Goal: Information Seeking & Learning: Learn about a topic

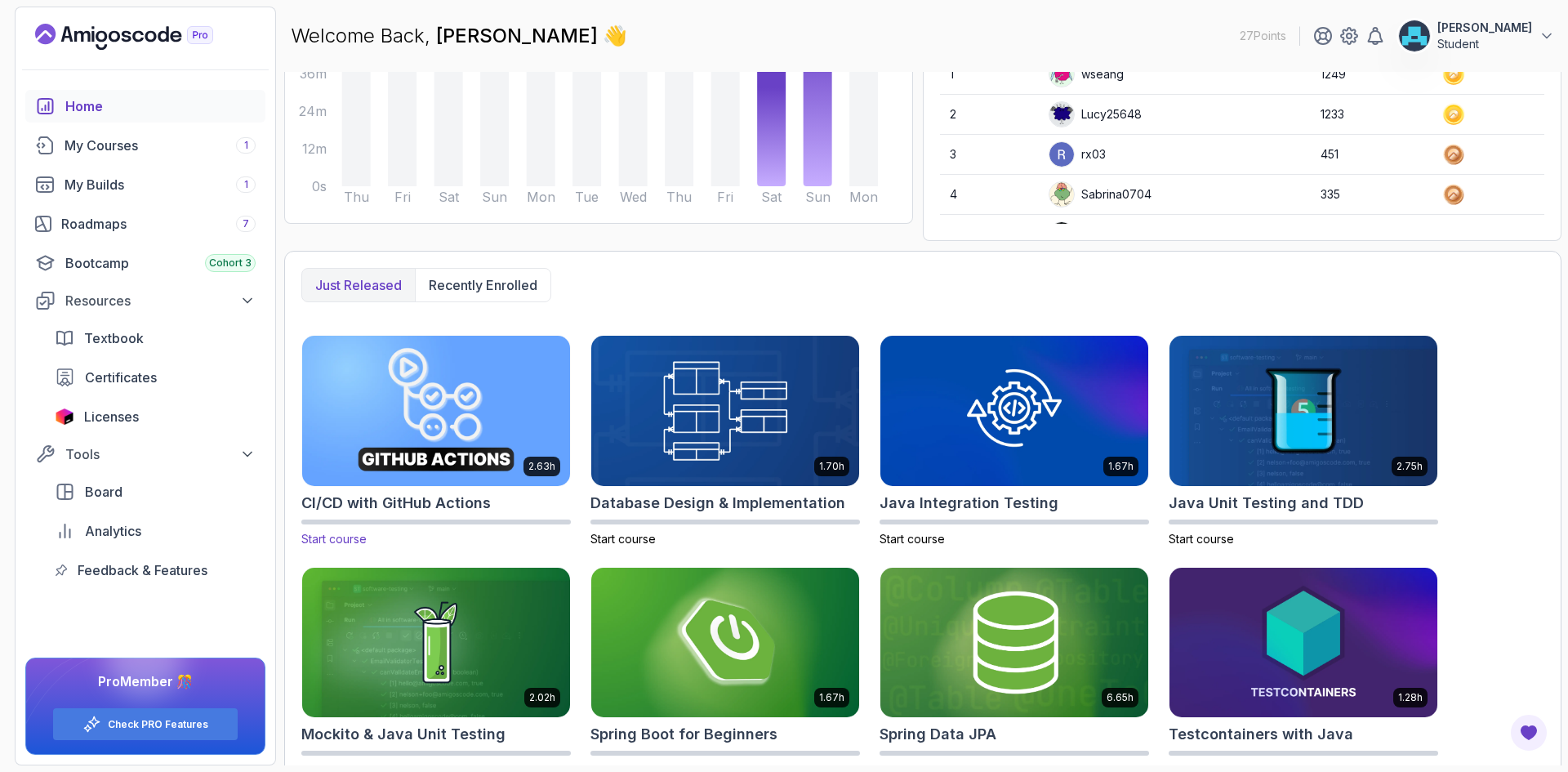
scroll to position [275, 0]
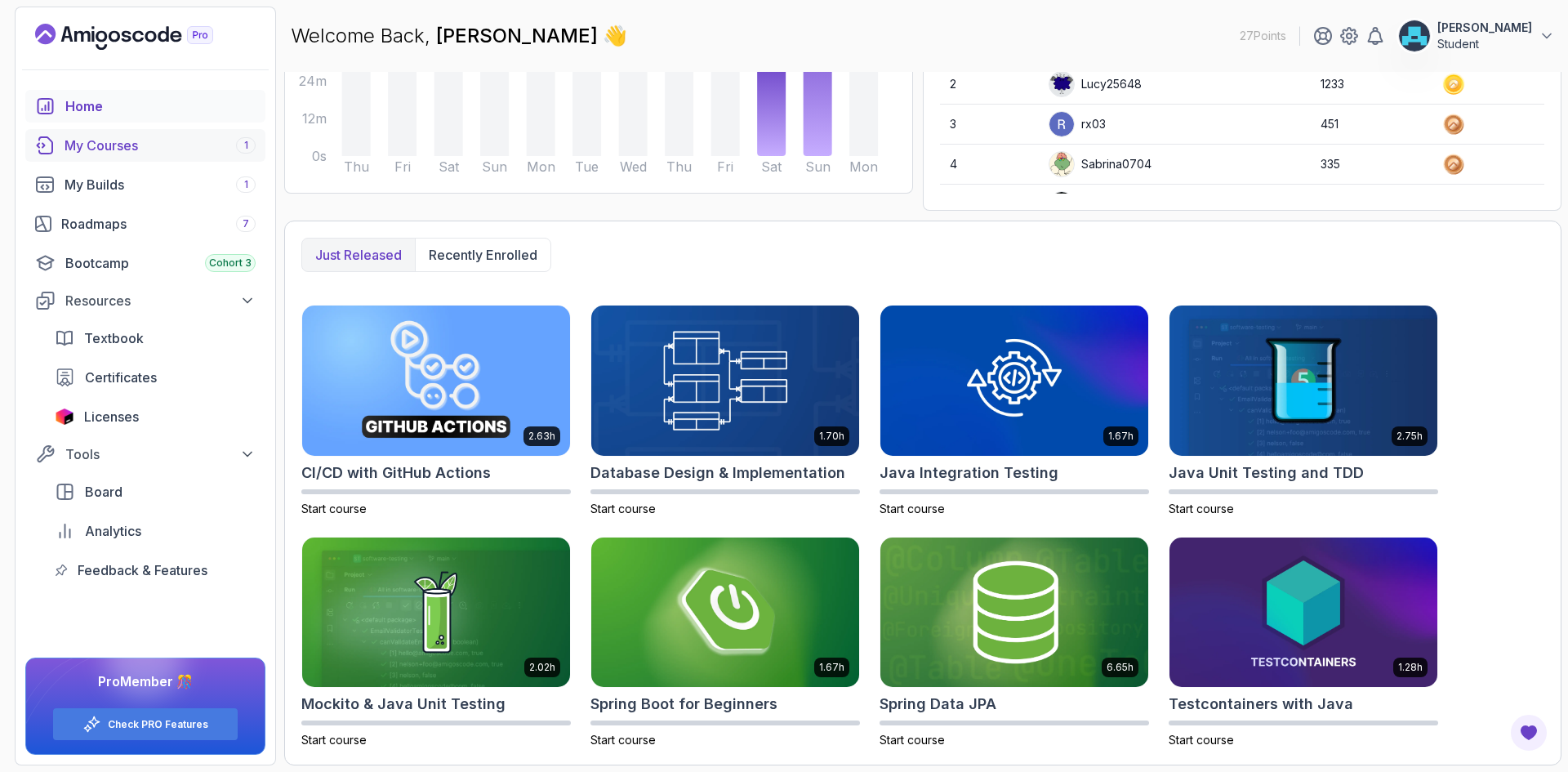
click at [156, 137] on div "My Courses 1" at bounding box center [160, 146] width 191 height 20
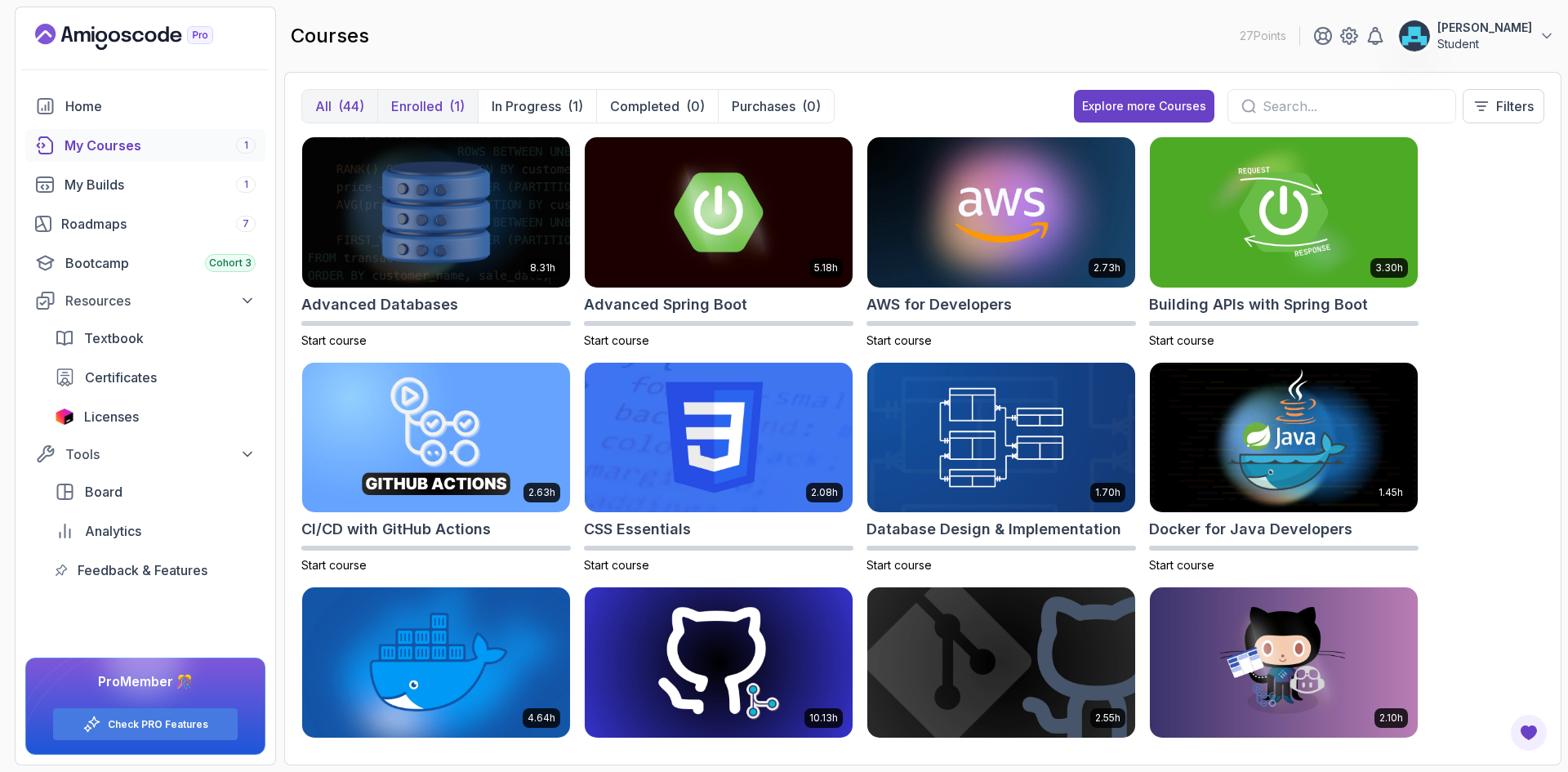
click at [408, 109] on p "Enrolled" at bounding box center [417, 106] width 52 height 20
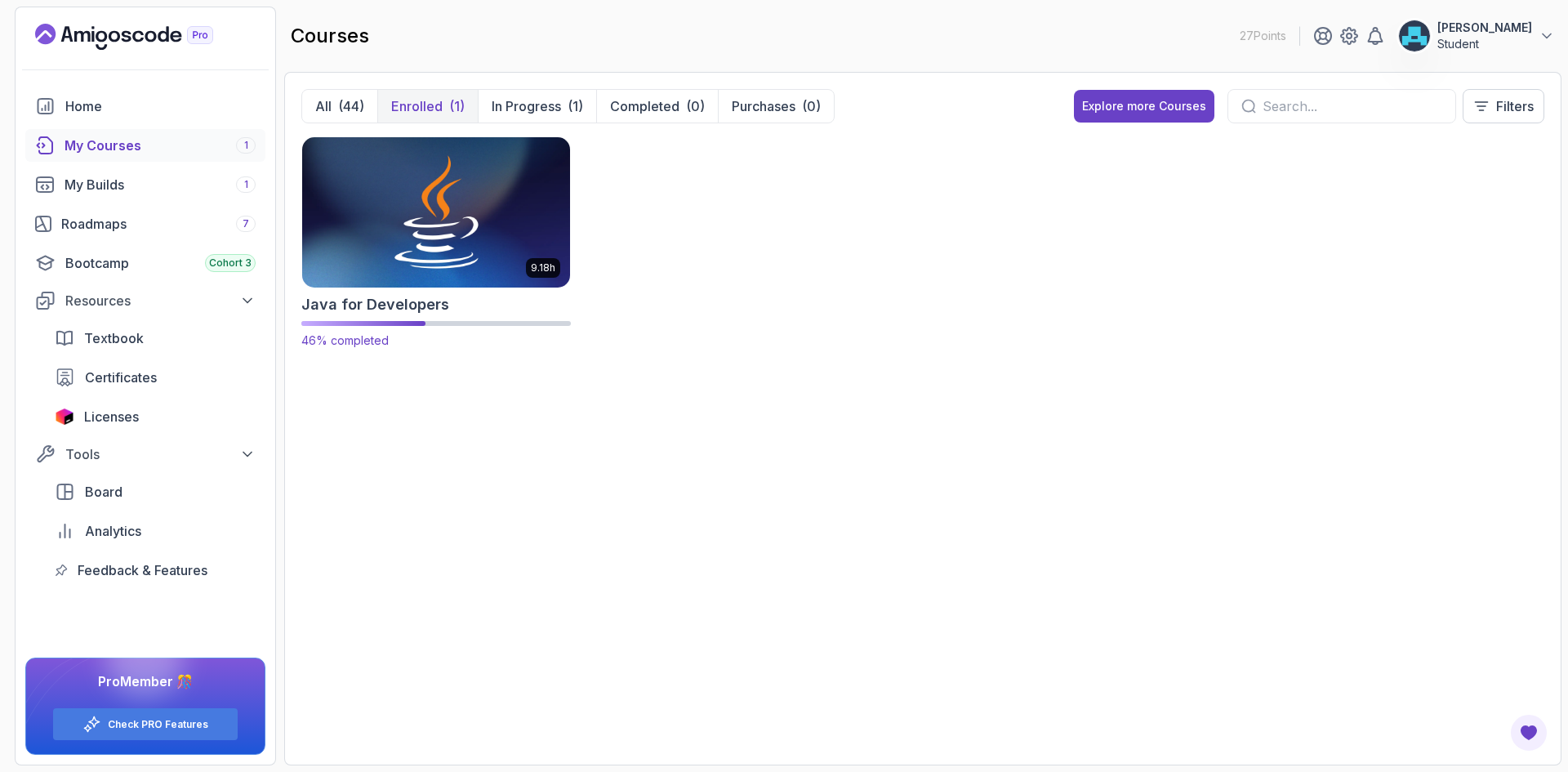
click at [465, 247] on img at bounding box center [436, 212] width 281 height 157
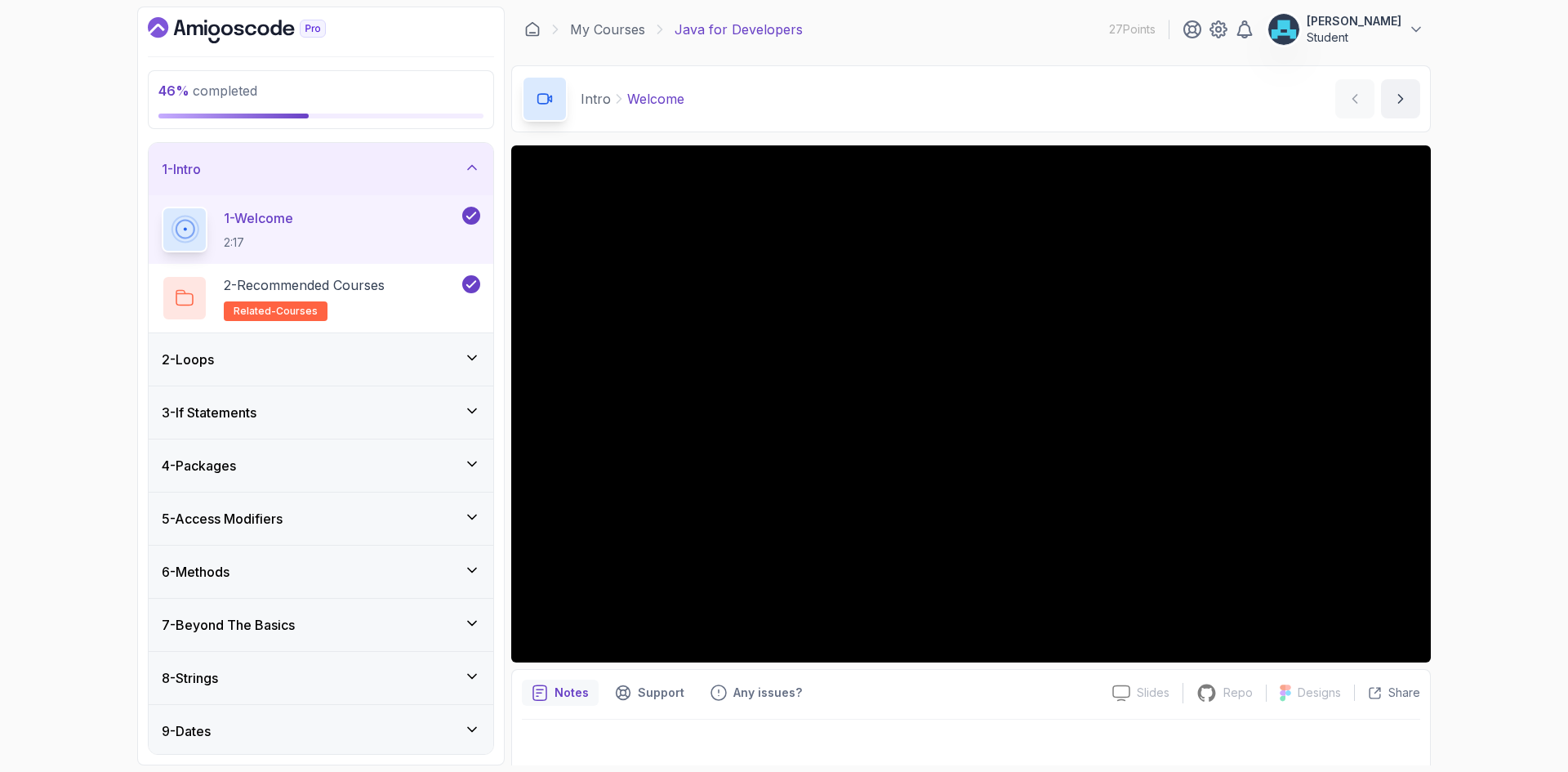
click at [406, 159] on div "1 - Intro" at bounding box center [321, 169] width 318 height 20
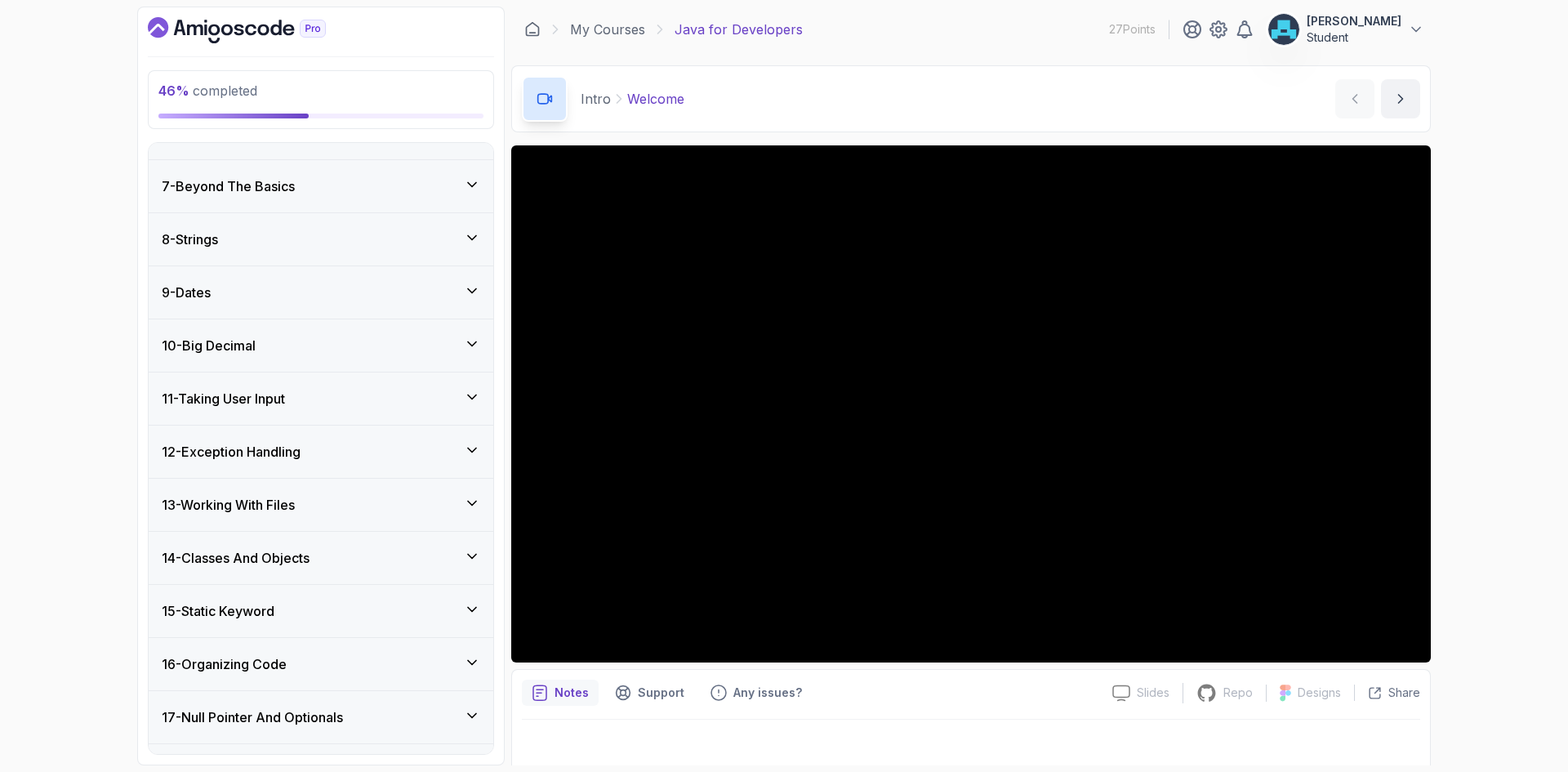
scroll to position [327, 0]
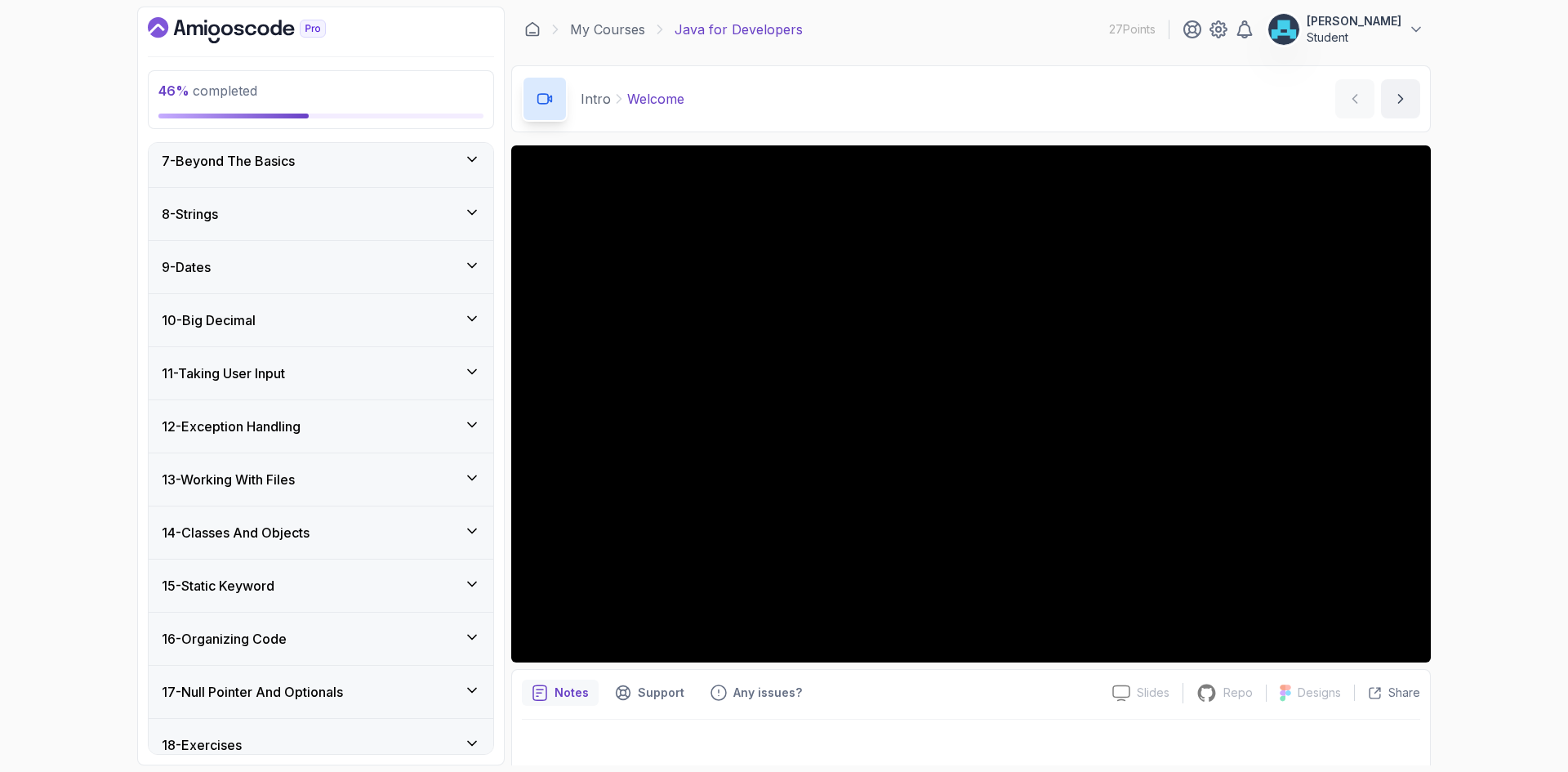
click at [309, 640] on div "16 - Organizing Code" at bounding box center [321, 639] width 318 height 20
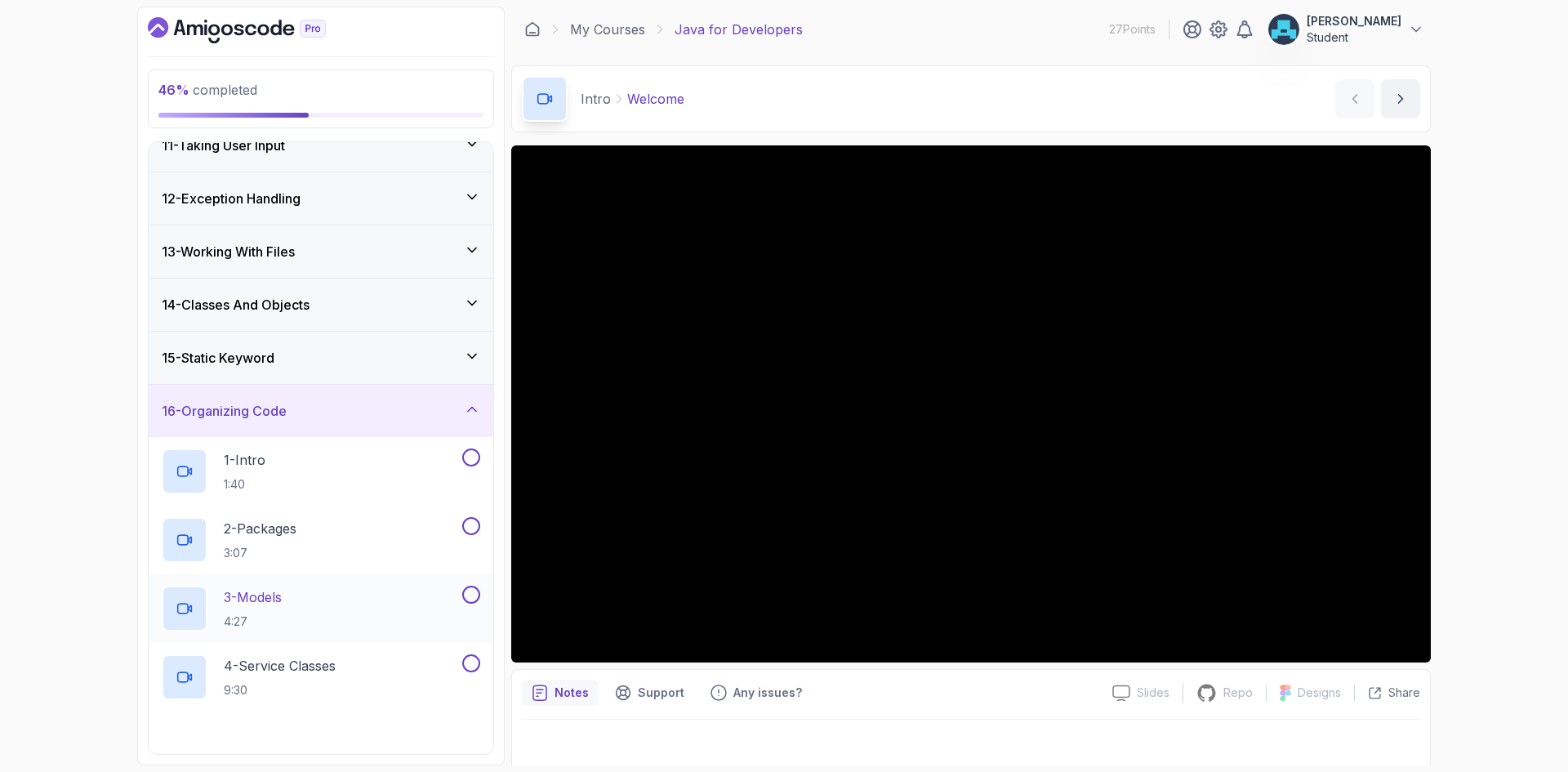
scroll to position [572, 0]
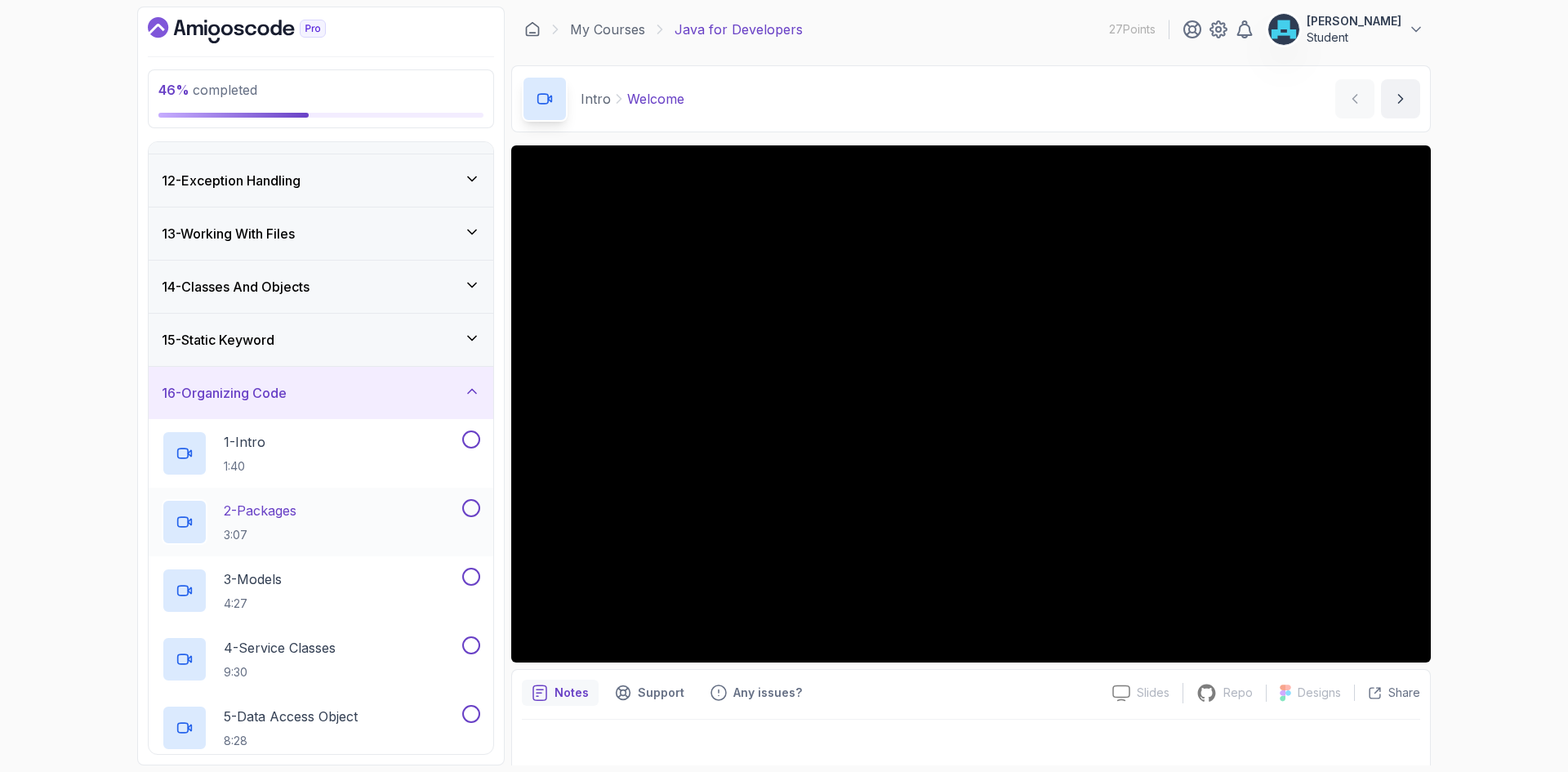
click at [313, 493] on div "2 - Packages 3:07" at bounding box center [321, 522] width 345 height 69
click at [261, 519] on p "2 - Packages" at bounding box center [259, 510] width 72 height 20
click at [355, 383] on div "16 - Organizing Code" at bounding box center [321, 393] width 318 height 20
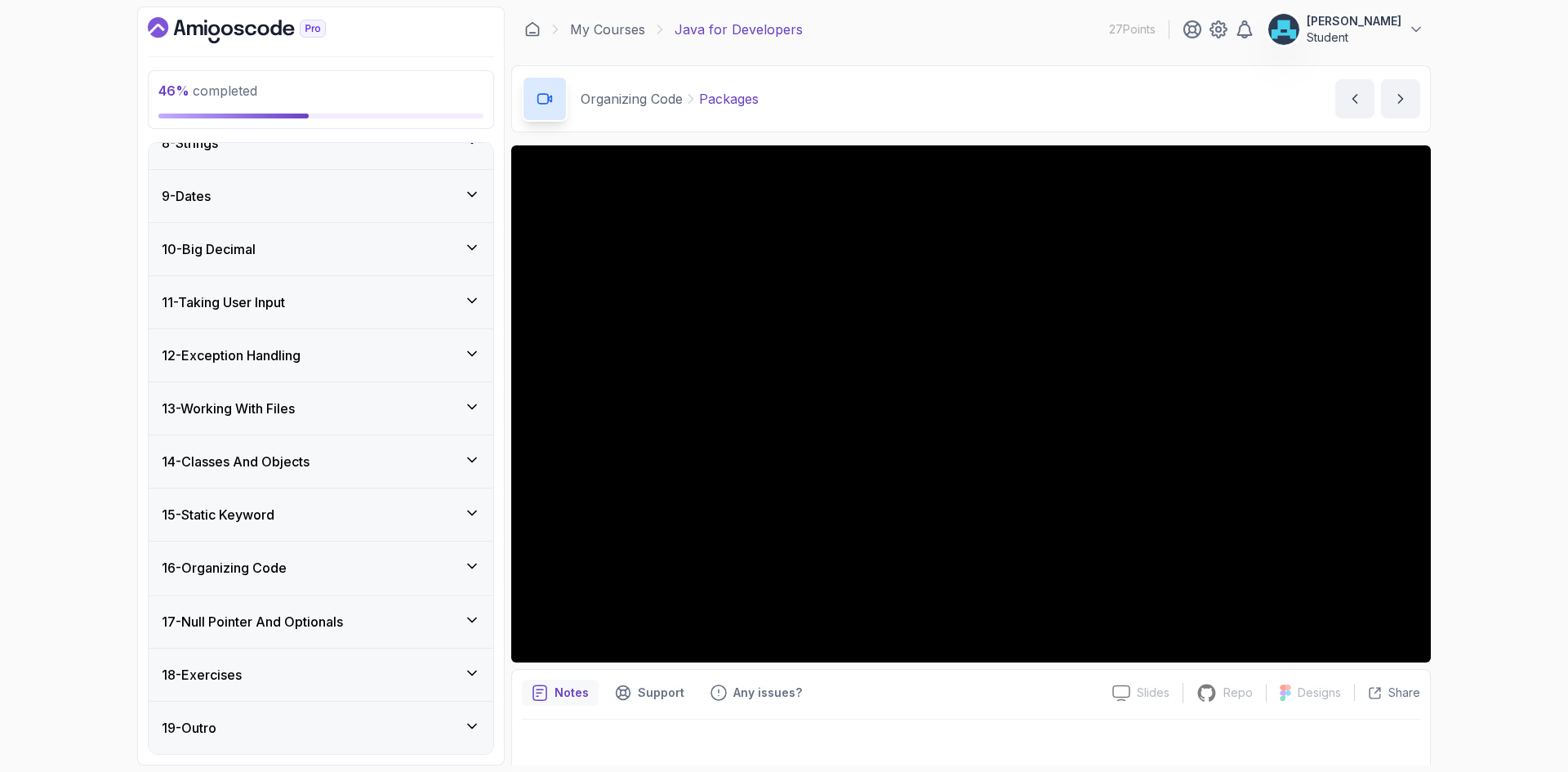
scroll to position [397, 0]
click at [347, 576] on div "16 - Organizing Code" at bounding box center [321, 568] width 318 height 20
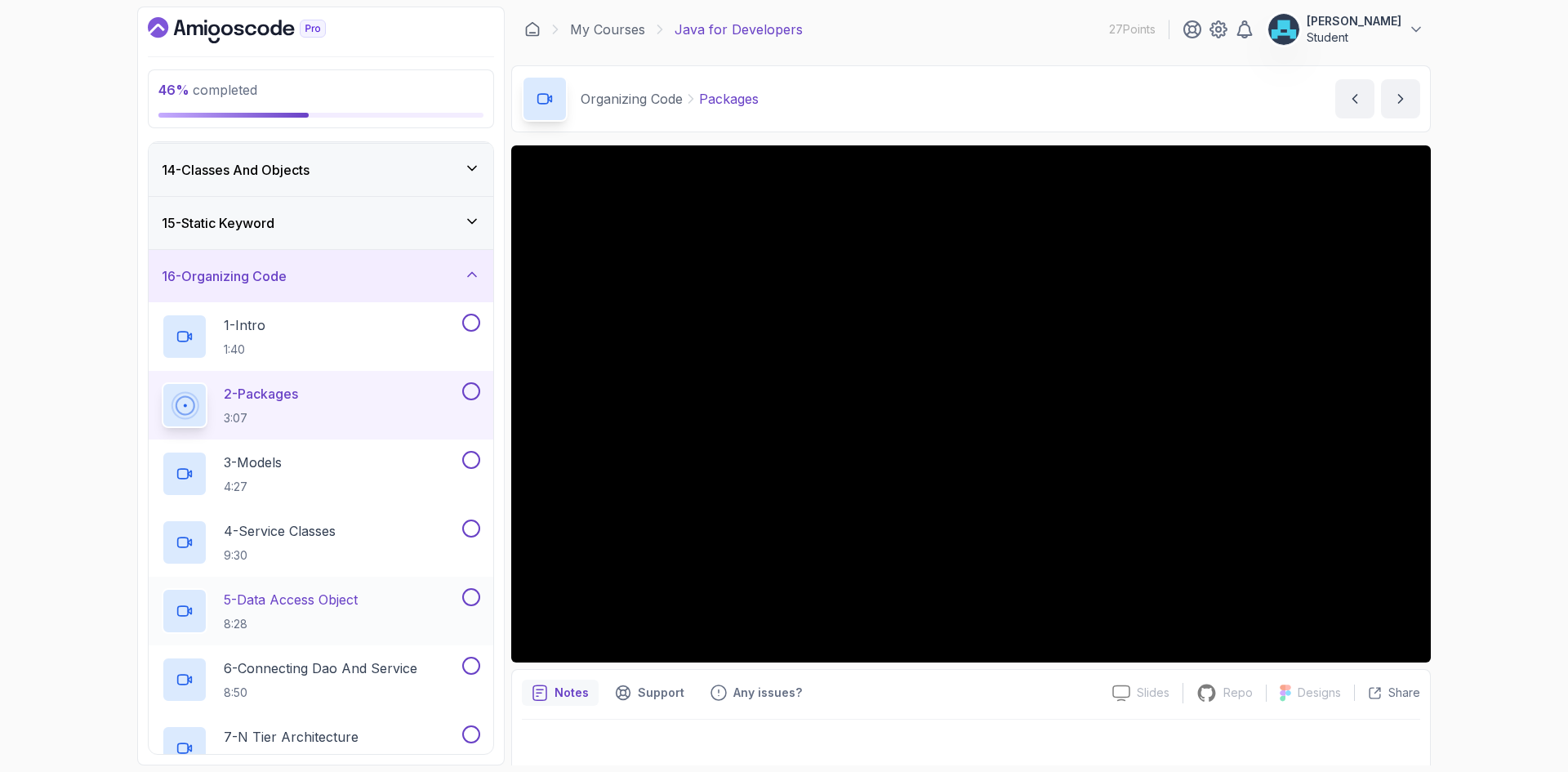
scroll to position [653, 0]
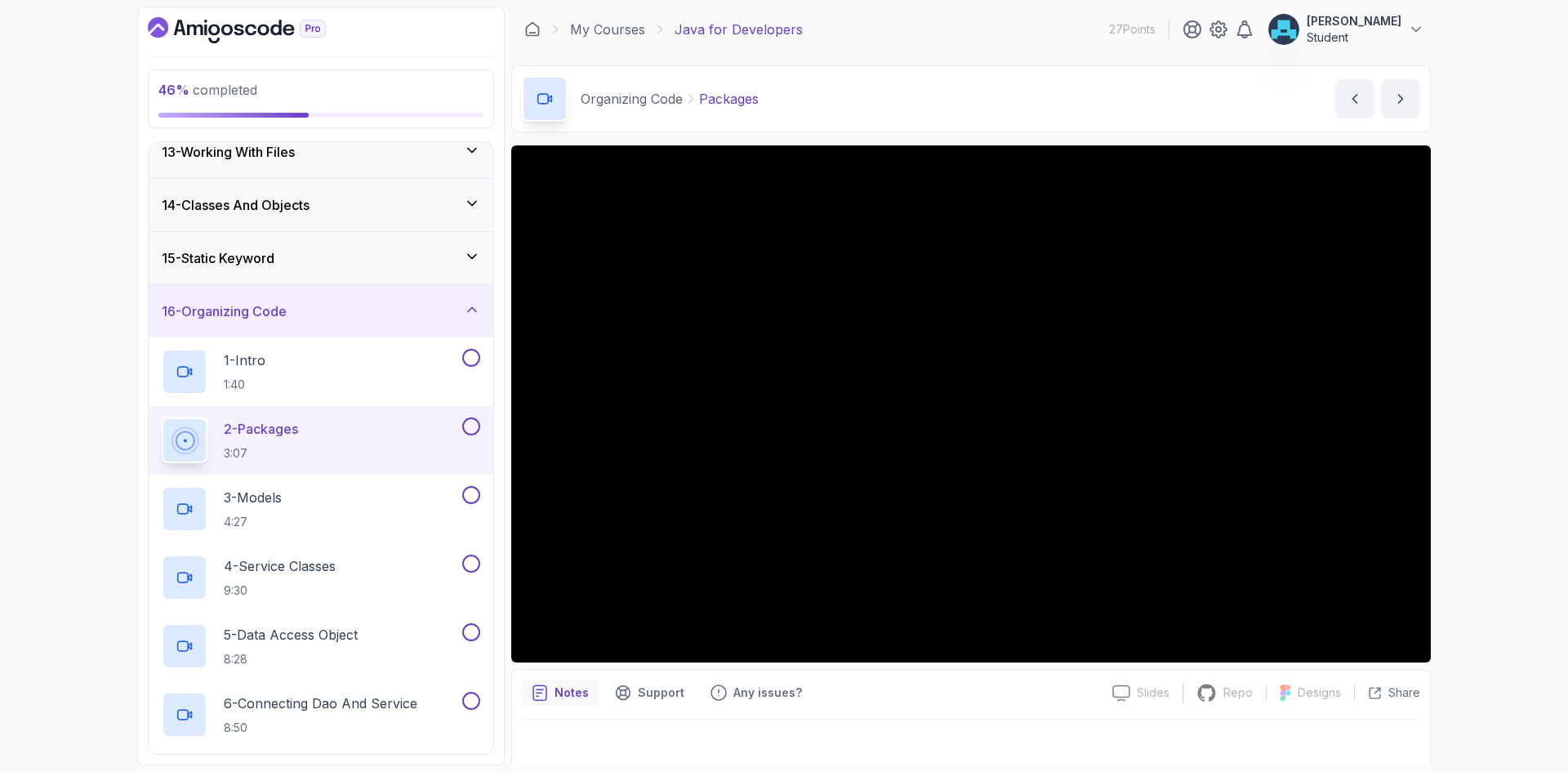
click at [336, 266] on div "15 - Static Keyword" at bounding box center [321, 258] width 318 height 20
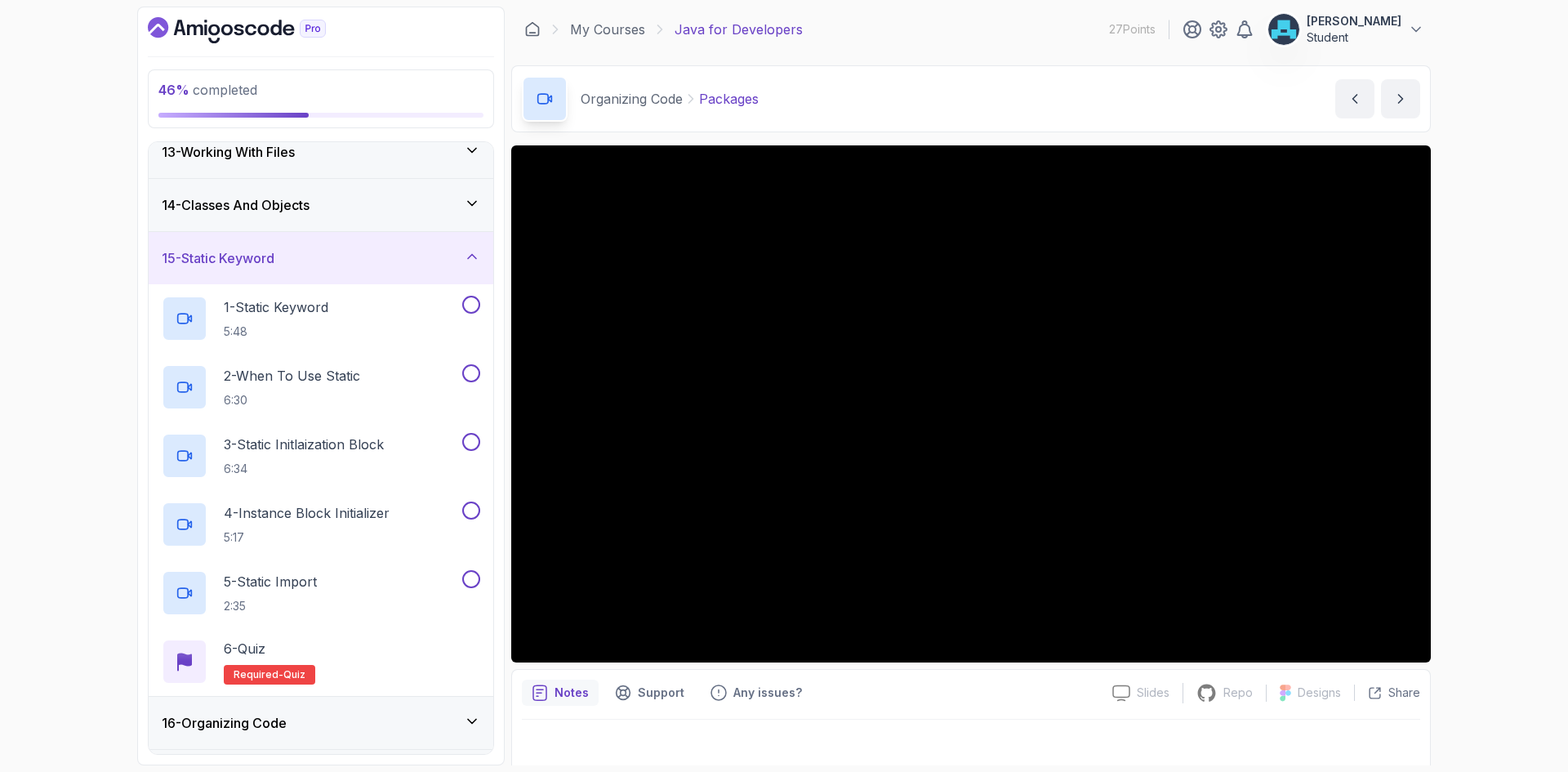
click at [336, 266] on div "15 - Static Keyword" at bounding box center [321, 258] width 318 height 20
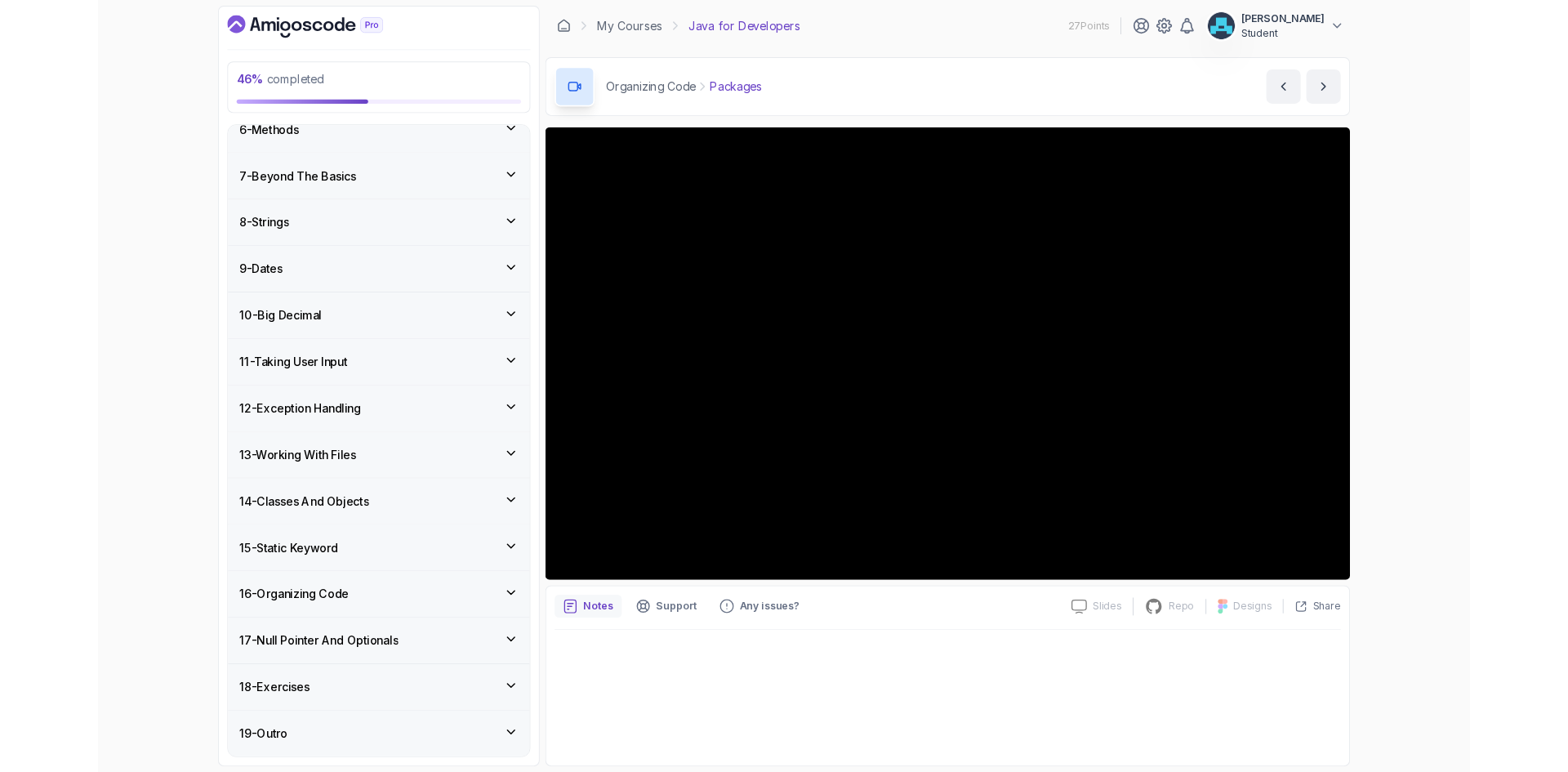
scroll to position [397, 0]
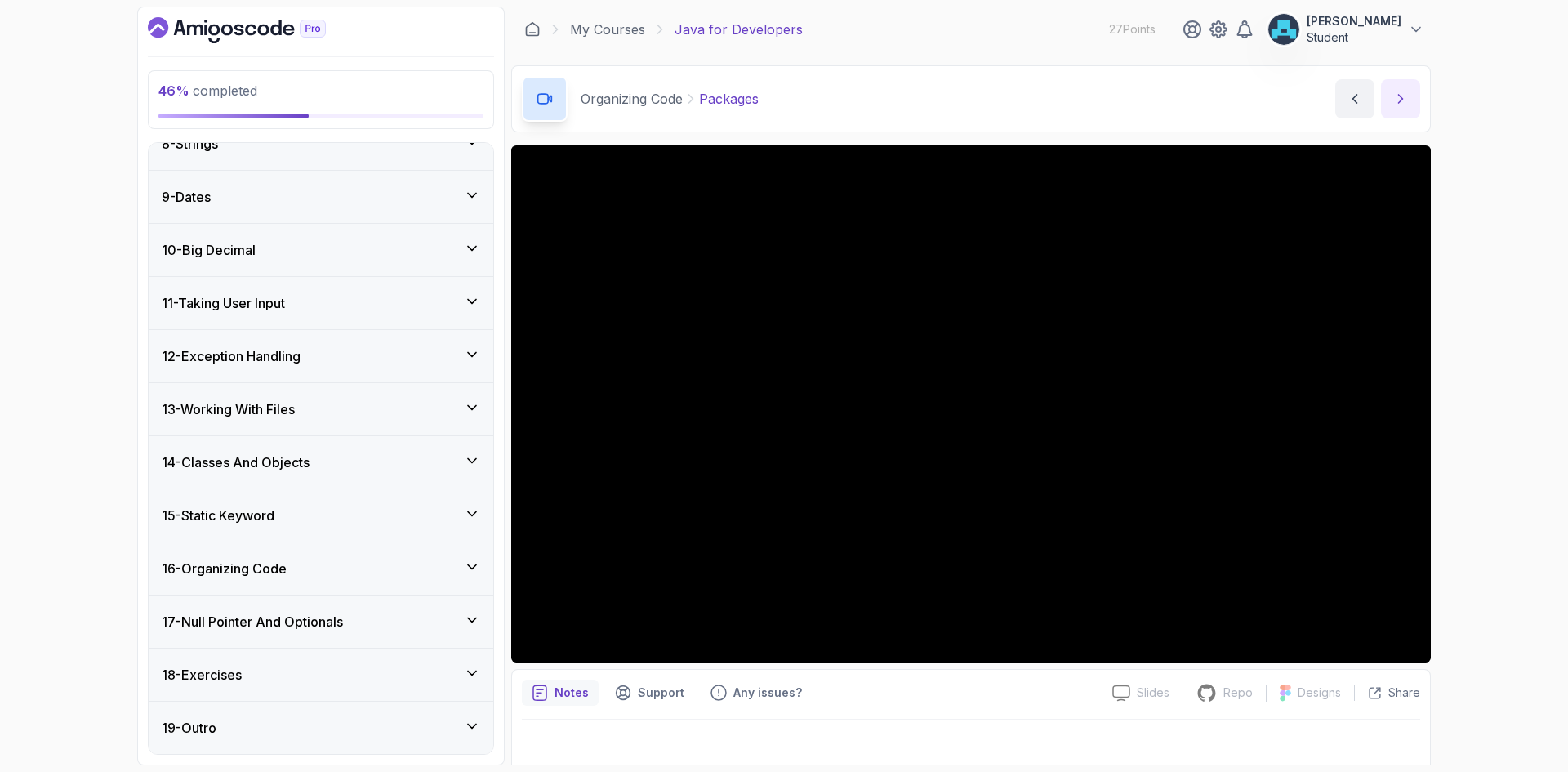
click at [1390, 100] on button "next content" at bounding box center [1401, 99] width 39 height 39
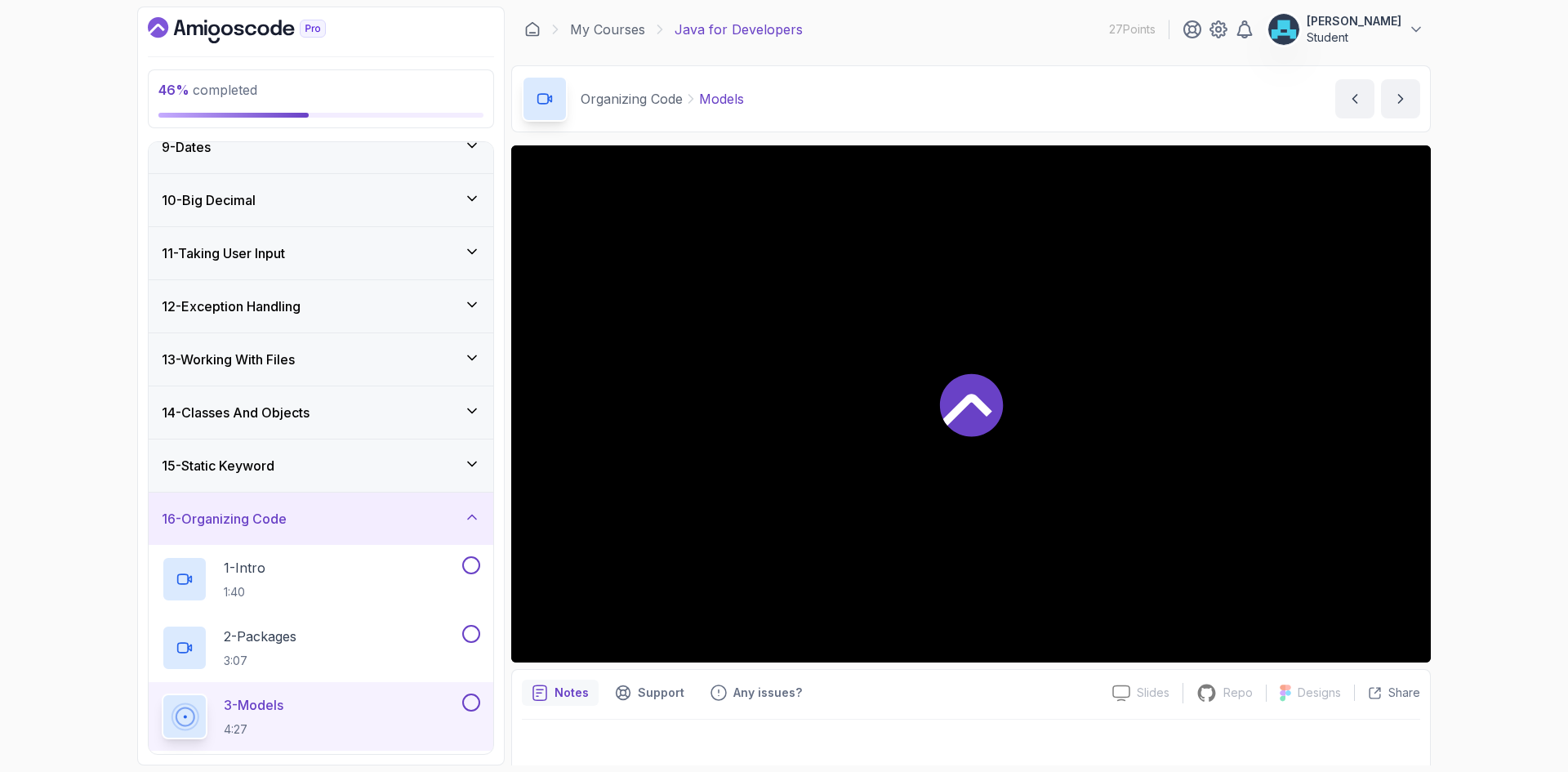
scroll to position [642, 0]
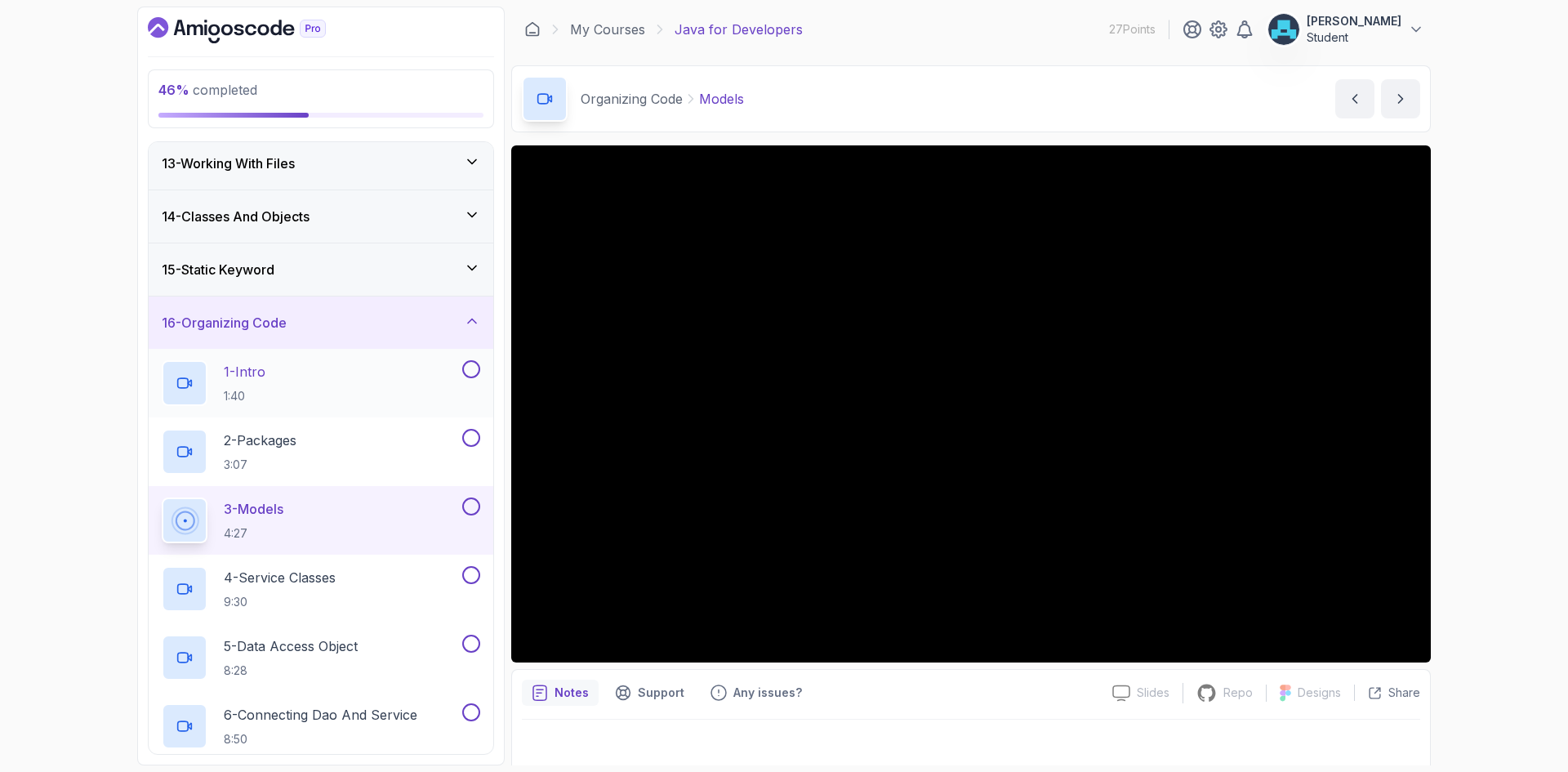
click at [470, 368] on button at bounding box center [471, 369] width 18 height 18
click at [467, 434] on button at bounding box center [471, 438] width 18 height 18
click at [474, 506] on button at bounding box center [471, 507] width 18 height 18
click at [1400, 90] on icon "next content" at bounding box center [1400, 98] width 16 height 16
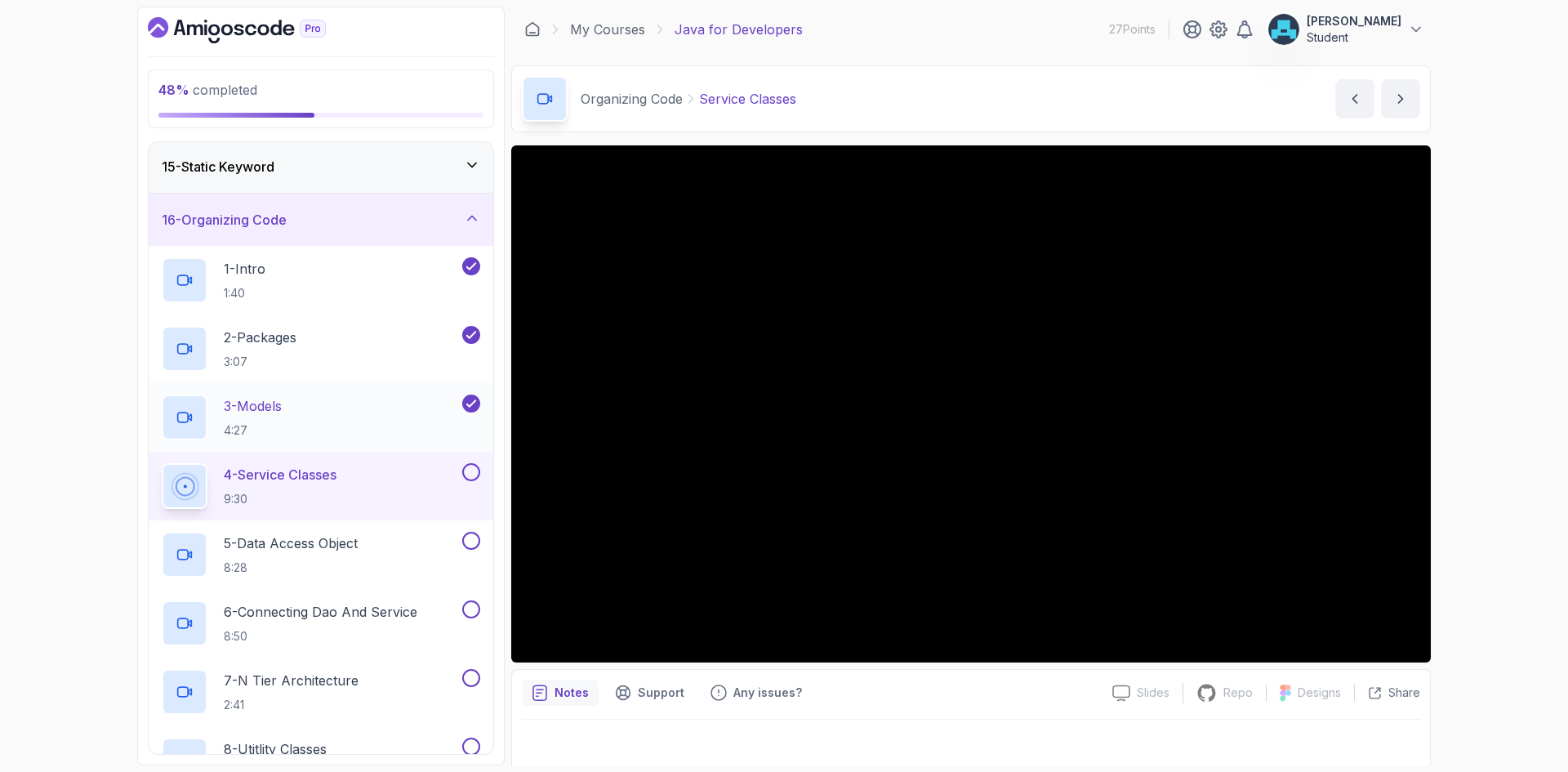
scroll to position [805, 0]
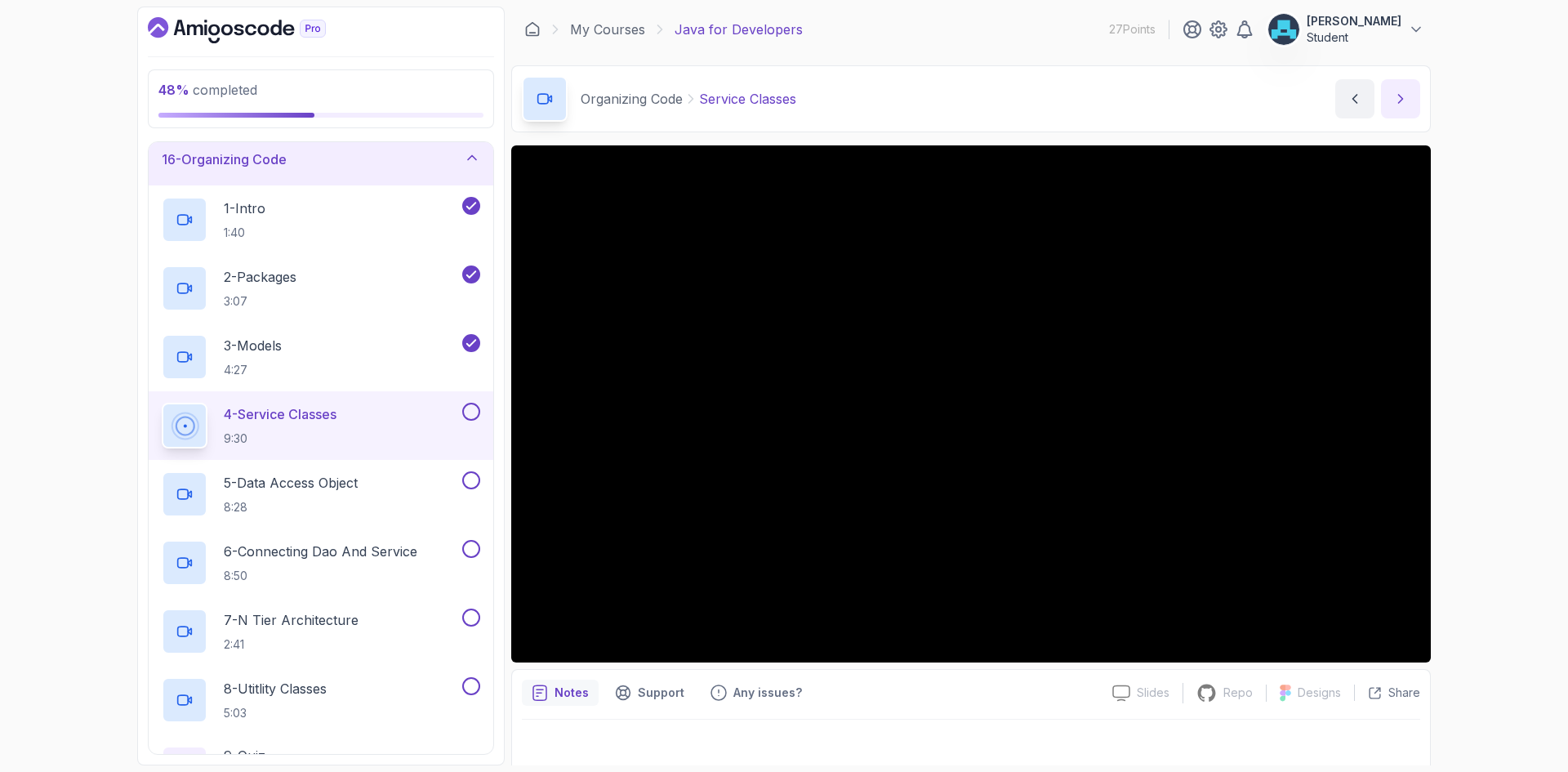
click at [1402, 97] on icon "next content" at bounding box center [1401, 98] width 4 height 8
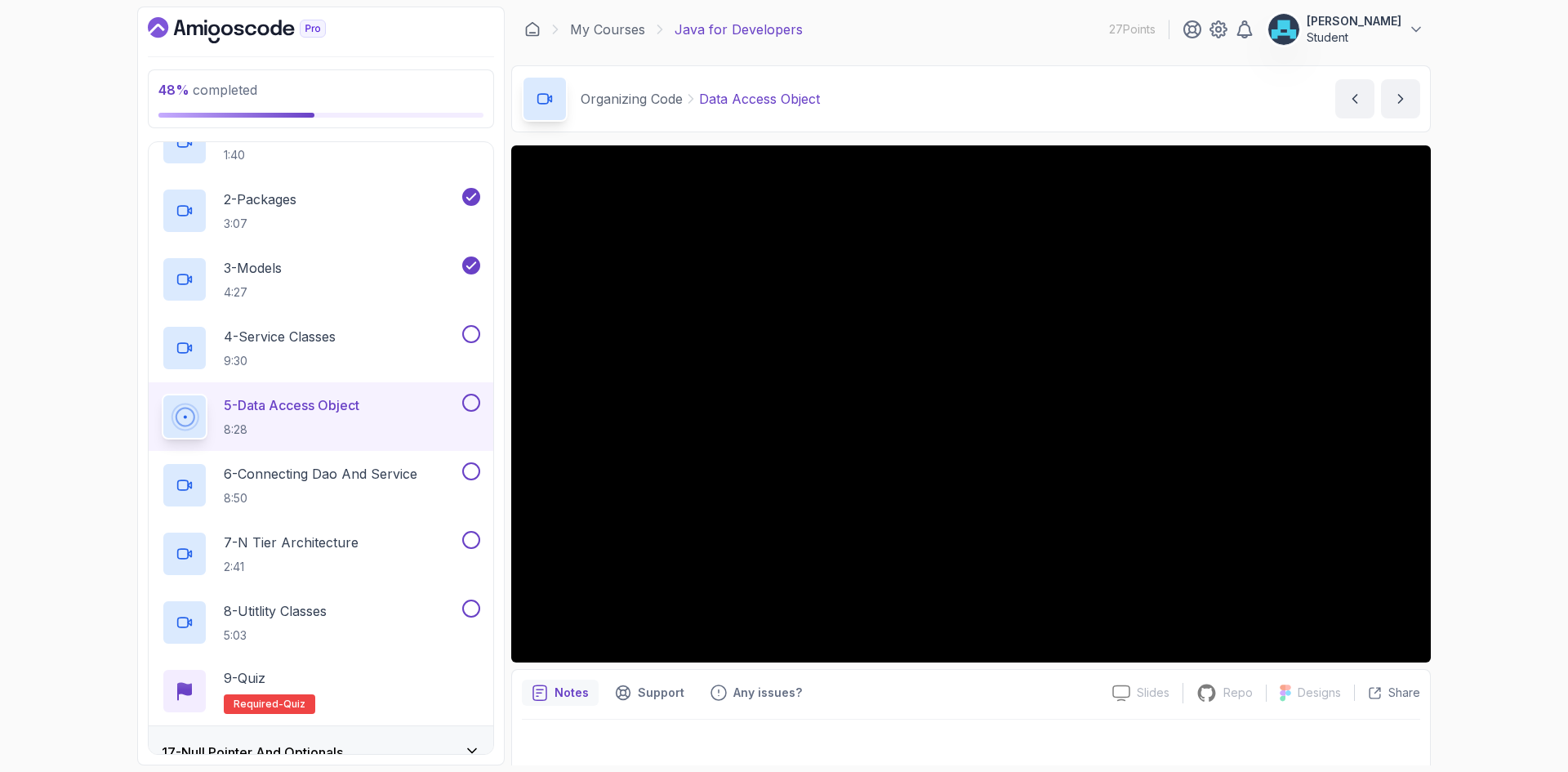
scroll to position [887, 0]
click at [472, 401] on button at bounding box center [471, 399] width 18 height 18
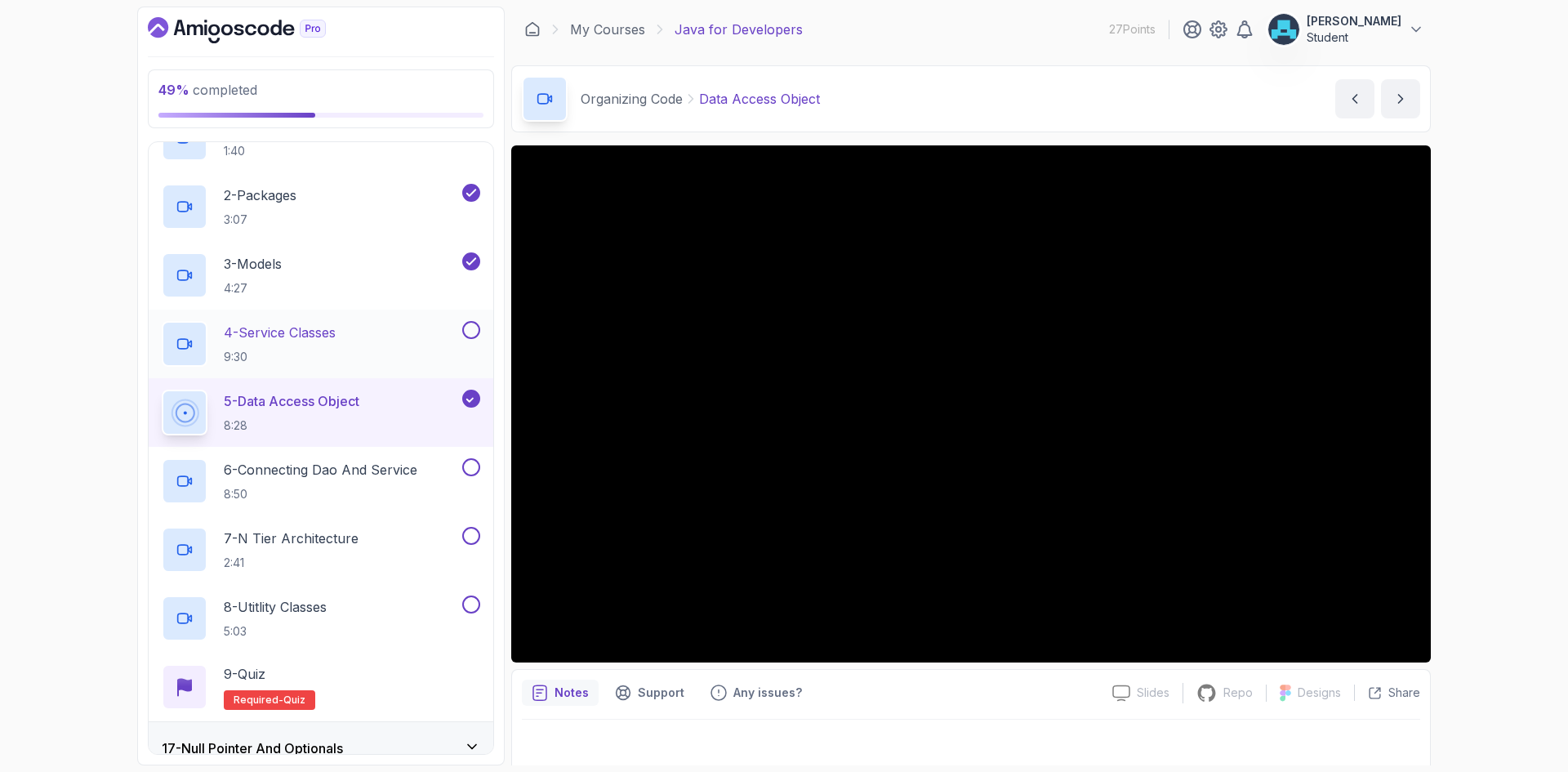
click at [474, 332] on button at bounding box center [471, 330] width 18 height 18
click at [1402, 90] on icon "next content" at bounding box center [1400, 98] width 16 height 16
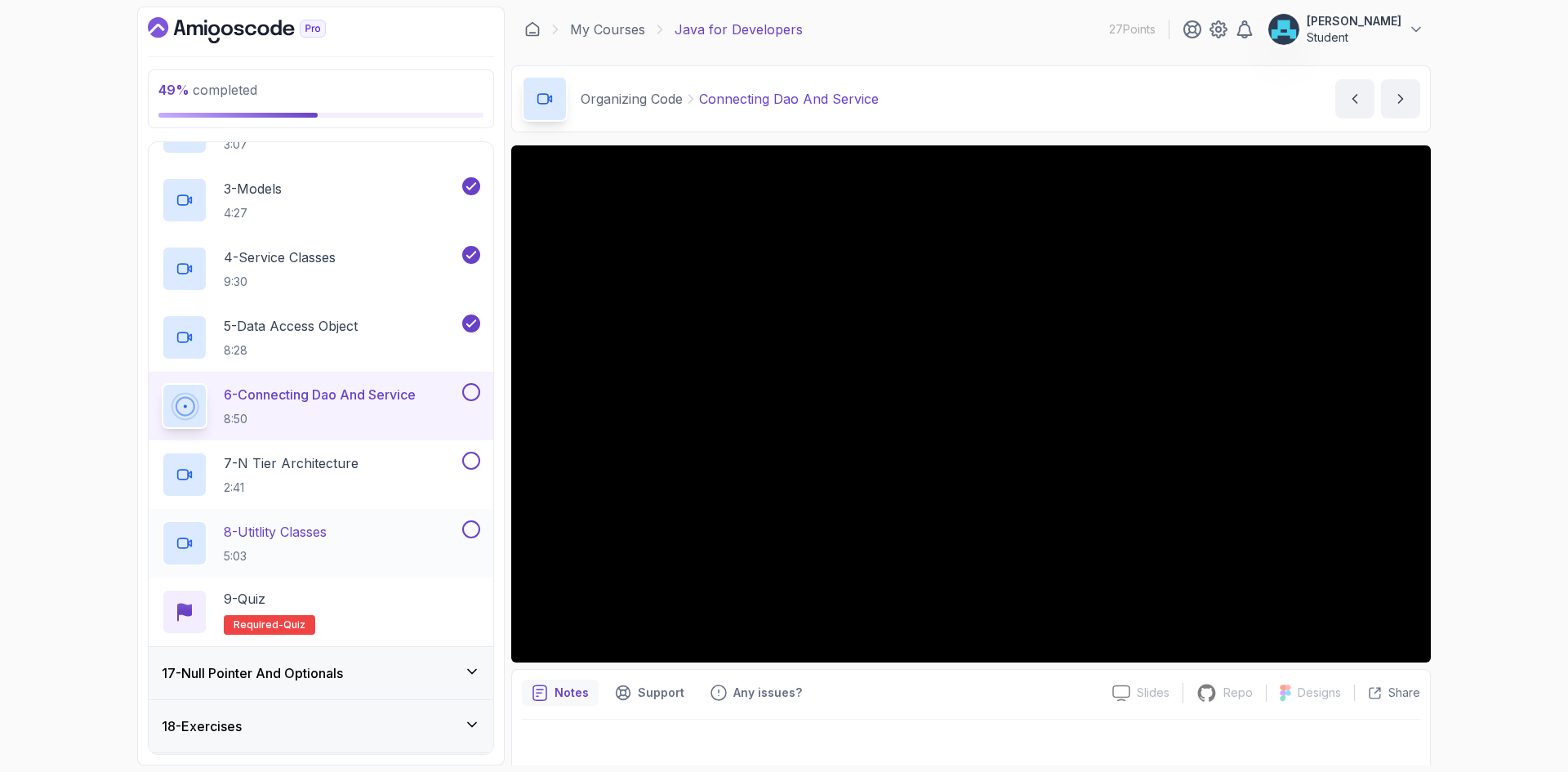
scroll to position [969, 0]
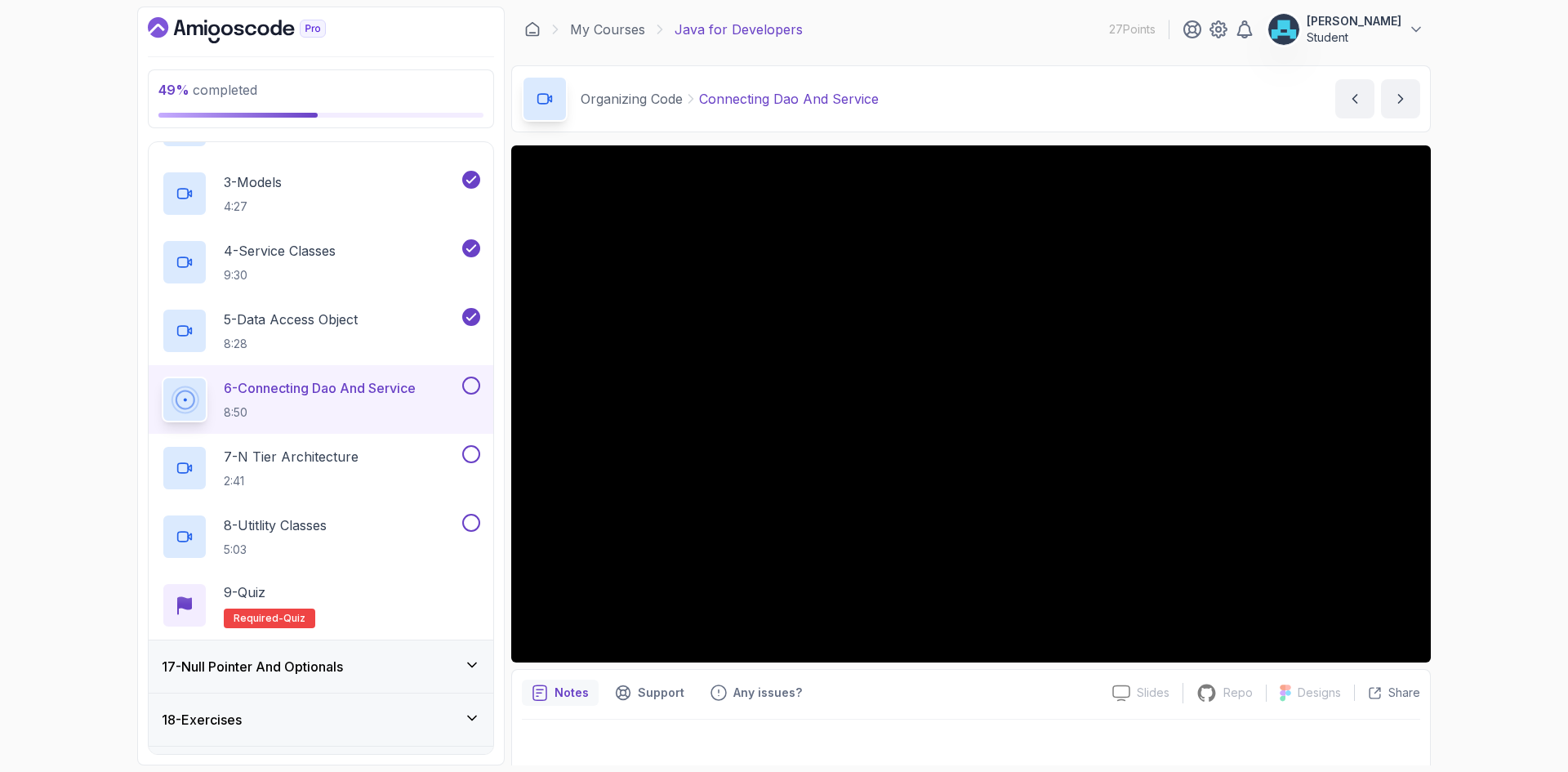
click at [892, 687] on div "Notes Support Any issues?" at bounding box center [810, 692] width 577 height 26
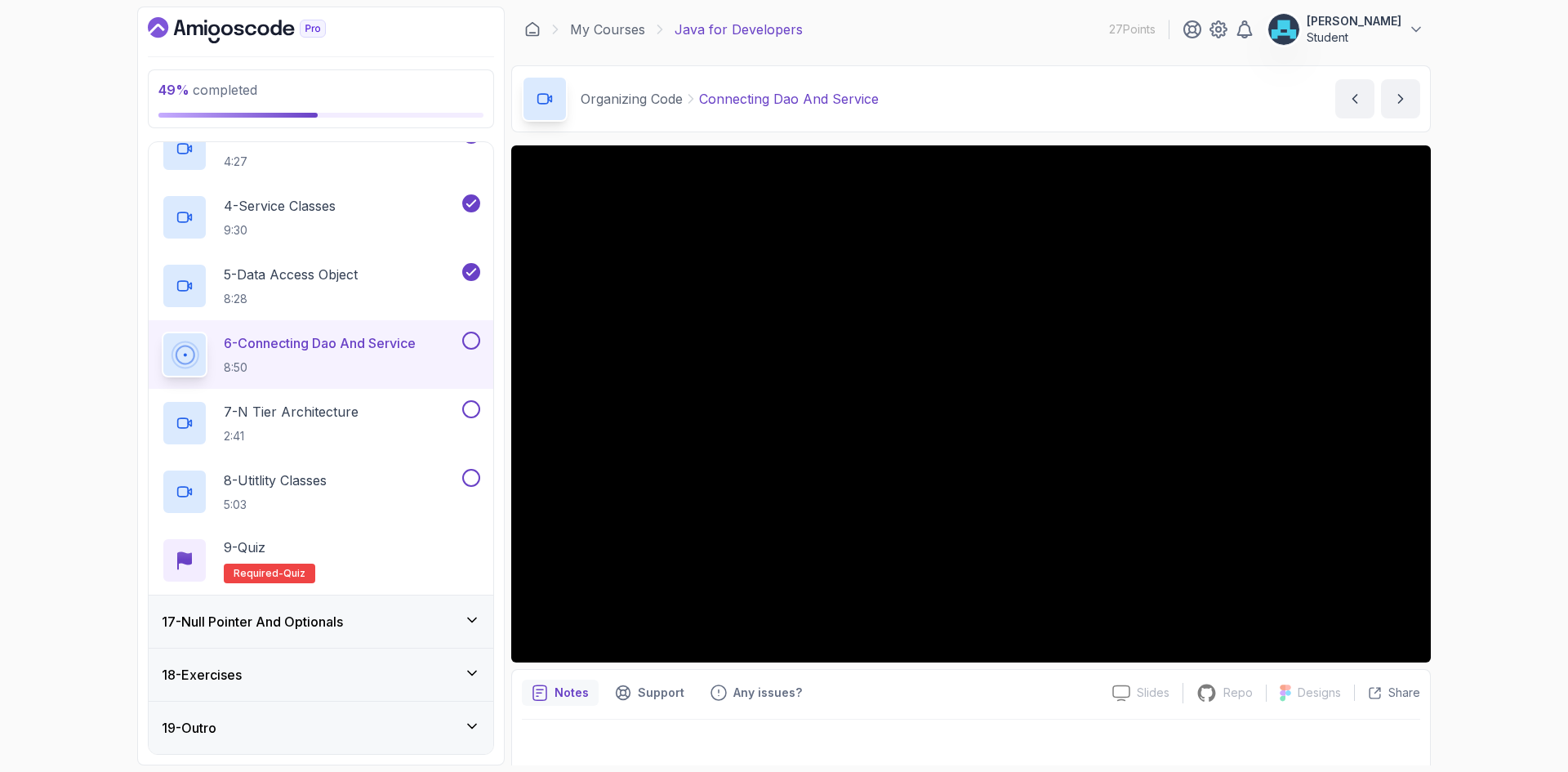
click at [396, 617] on div "17 - Null Pointer And Optionals" at bounding box center [321, 622] width 318 height 20
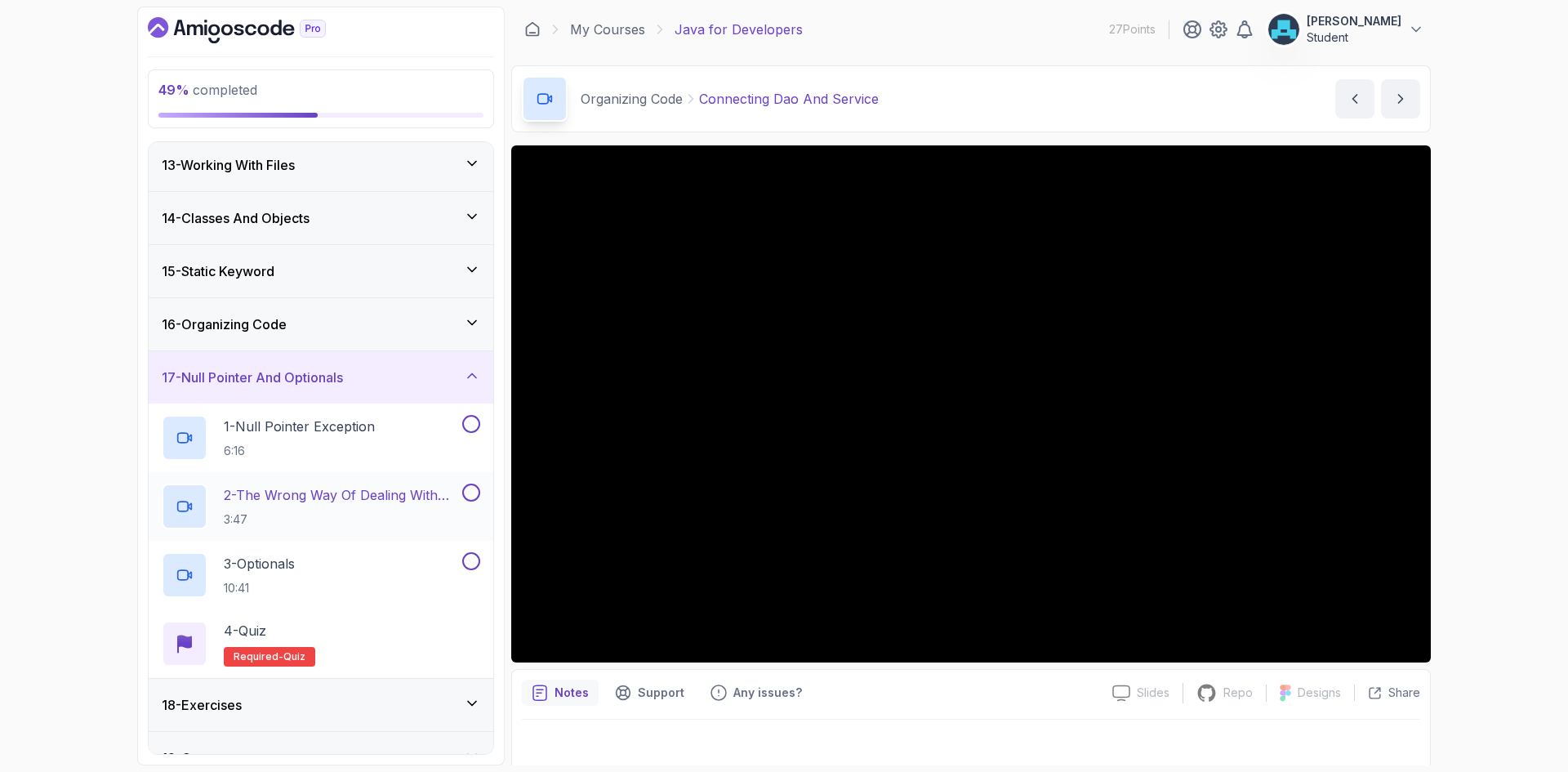
scroll to position [642, 0]
click at [374, 385] on div "17 - Null Pointer And Optionals" at bounding box center [321, 375] width 318 height 20
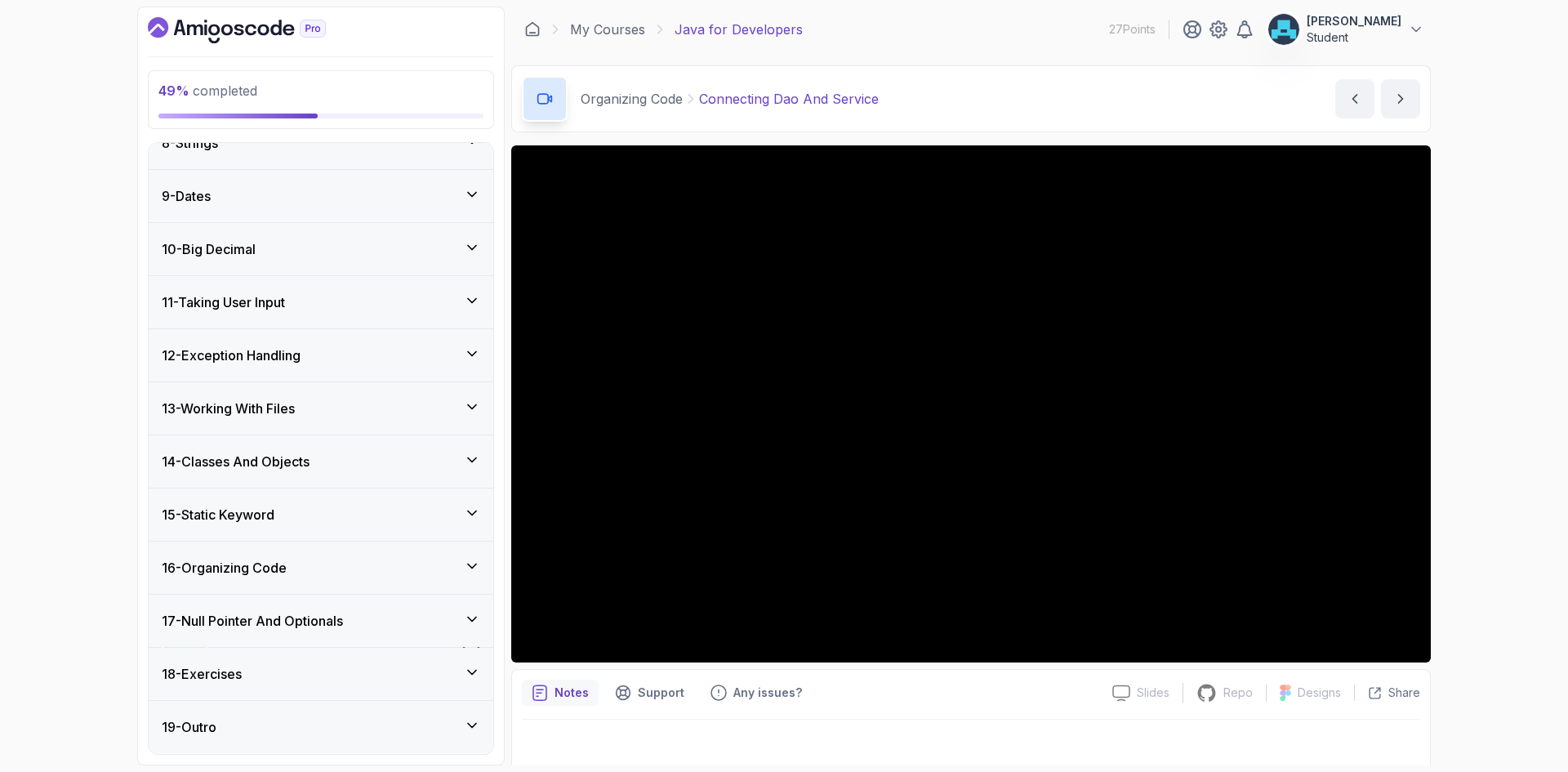
scroll to position [397, 0]
click at [348, 671] on div "18 - Exercises" at bounding box center [321, 675] width 318 height 20
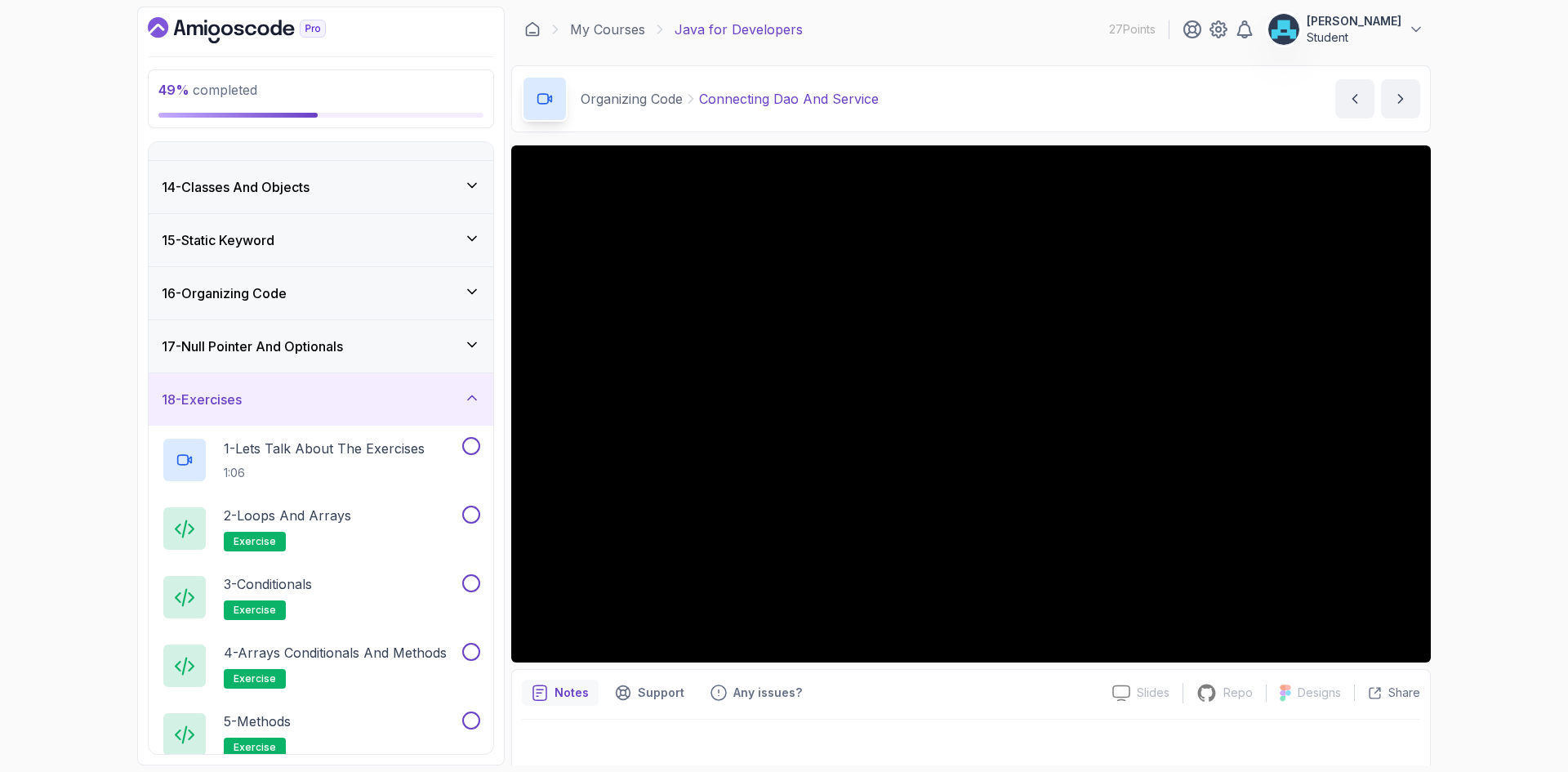
scroll to position [634, 0]
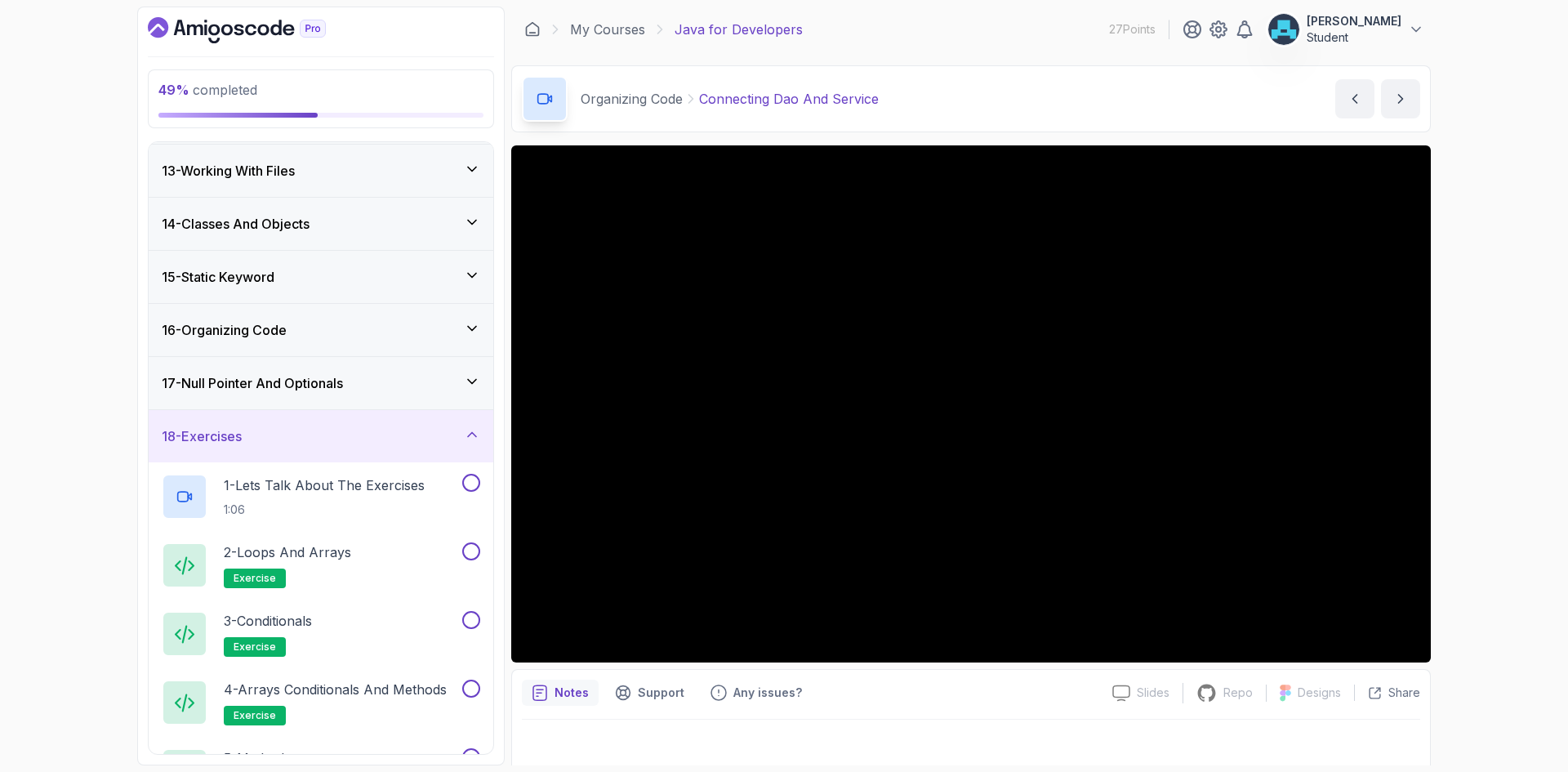
click at [373, 438] on div "18 - Exercises" at bounding box center [321, 436] width 318 height 20
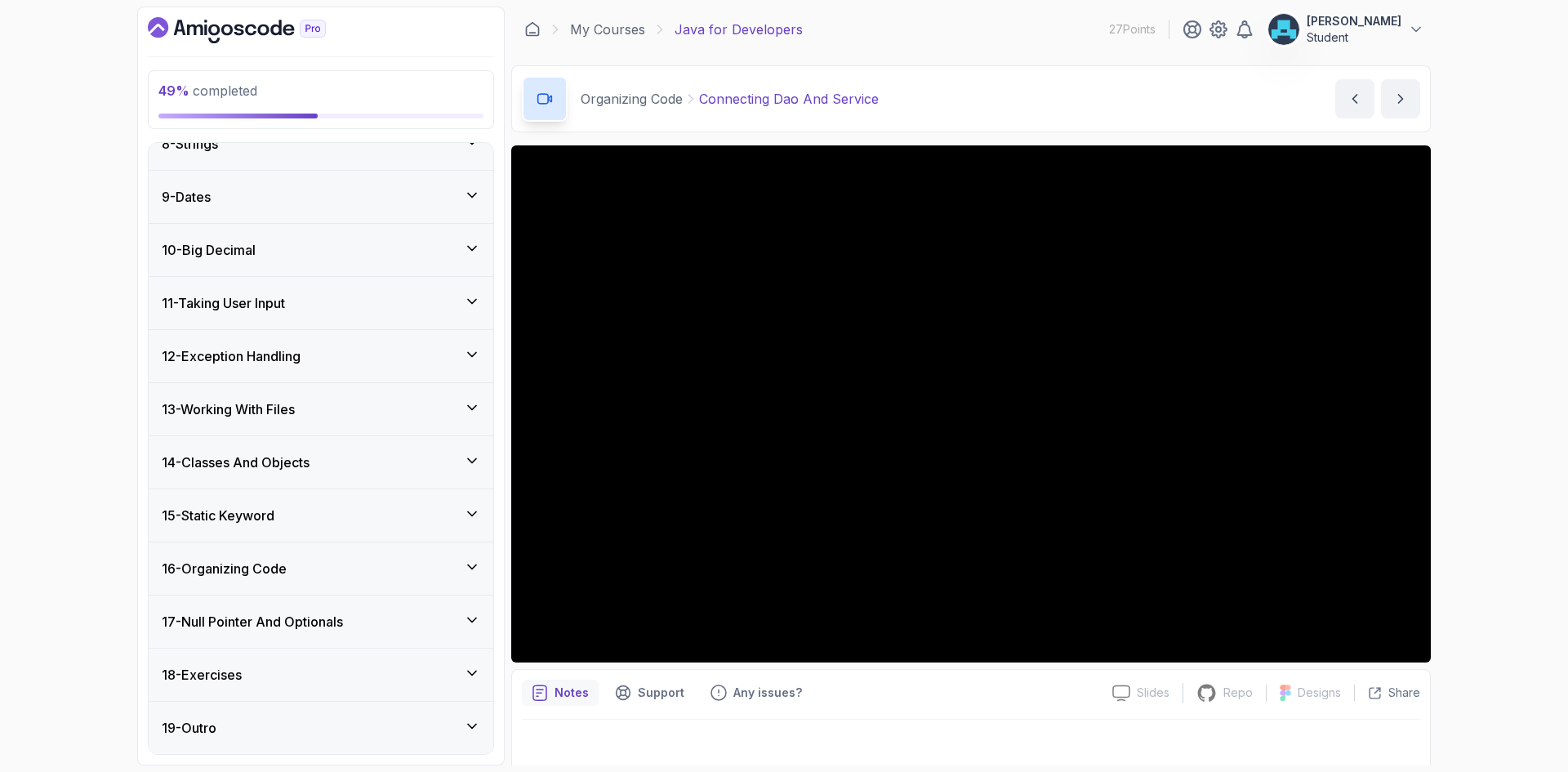
scroll to position [397, 0]
click at [304, 573] on div "16 - Organizing Code" at bounding box center [321, 568] width 318 height 20
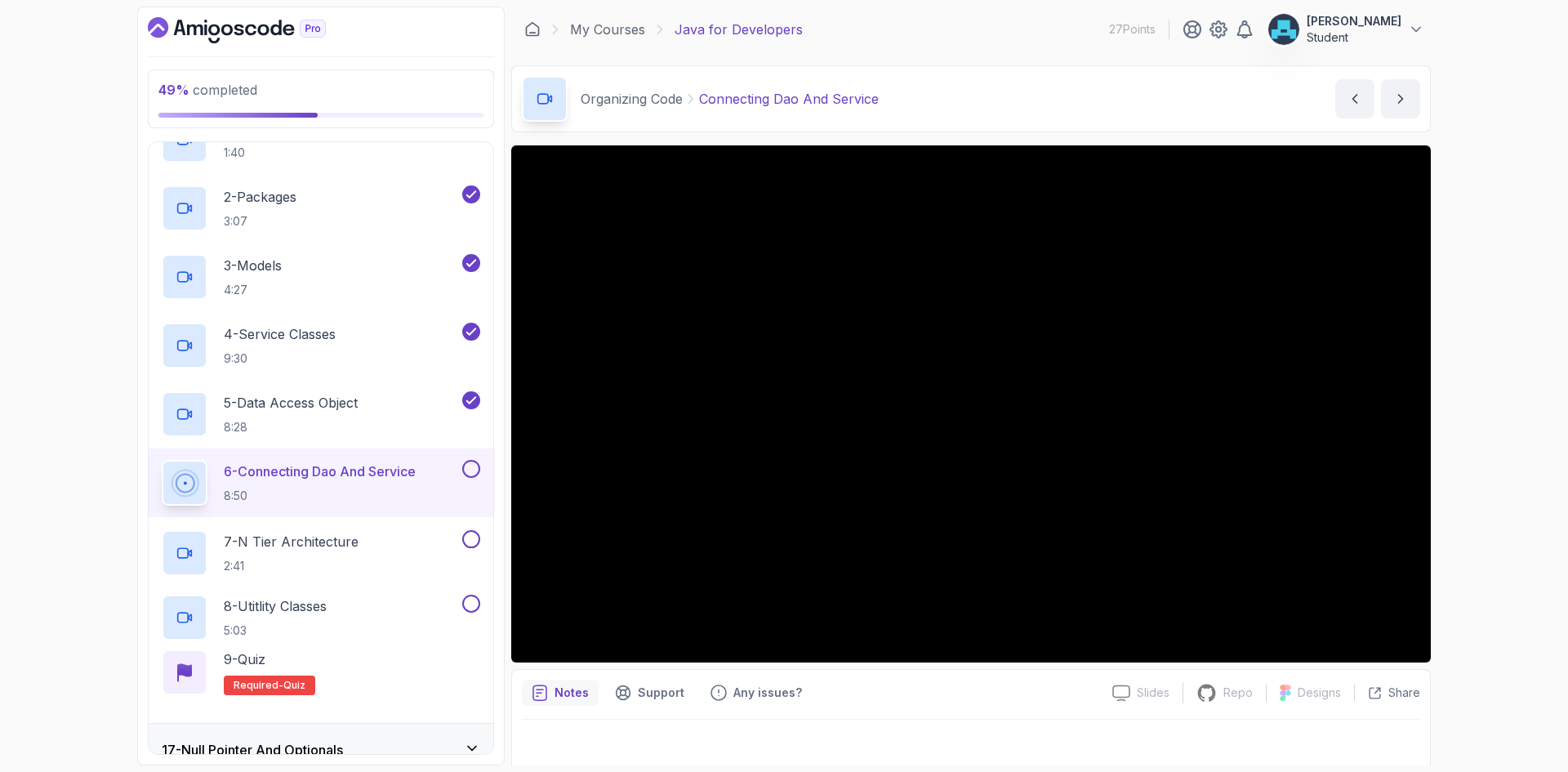
scroll to position [887, 0]
click at [472, 467] on button at bounding box center [471, 467] width 18 height 18
click at [1430, 101] on div "Organizing Code Connecting Dao And Service Connecting Dao And Service by [PERSO…" at bounding box center [970, 98] width 919 height 67
click at [1397, 100] on icon "next content" at bounding box center [1400, 98] width 16 height 16
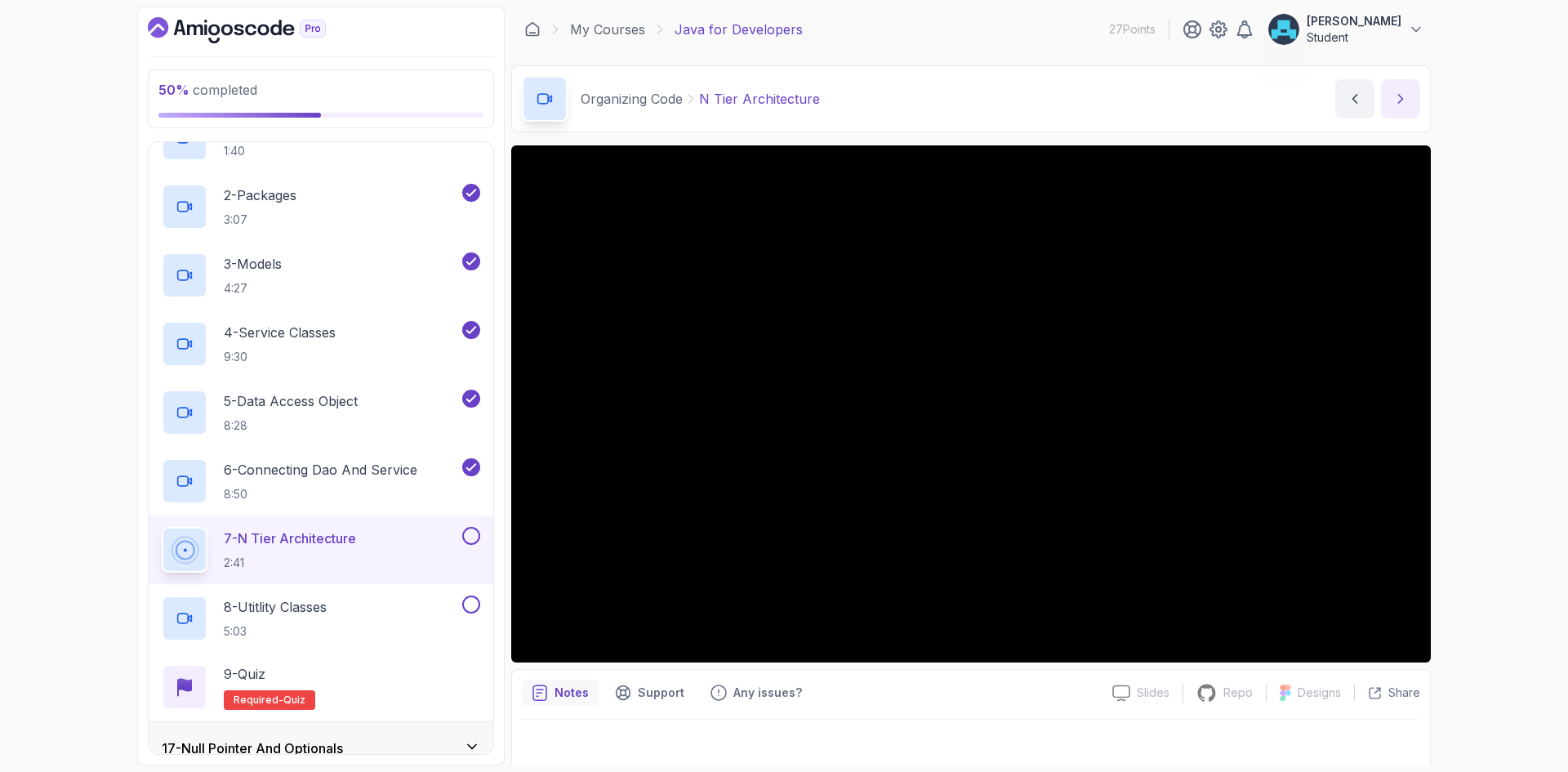
click at [1399, 110] on button "next content" at bounding box center [1401, 99] width 39 height 39
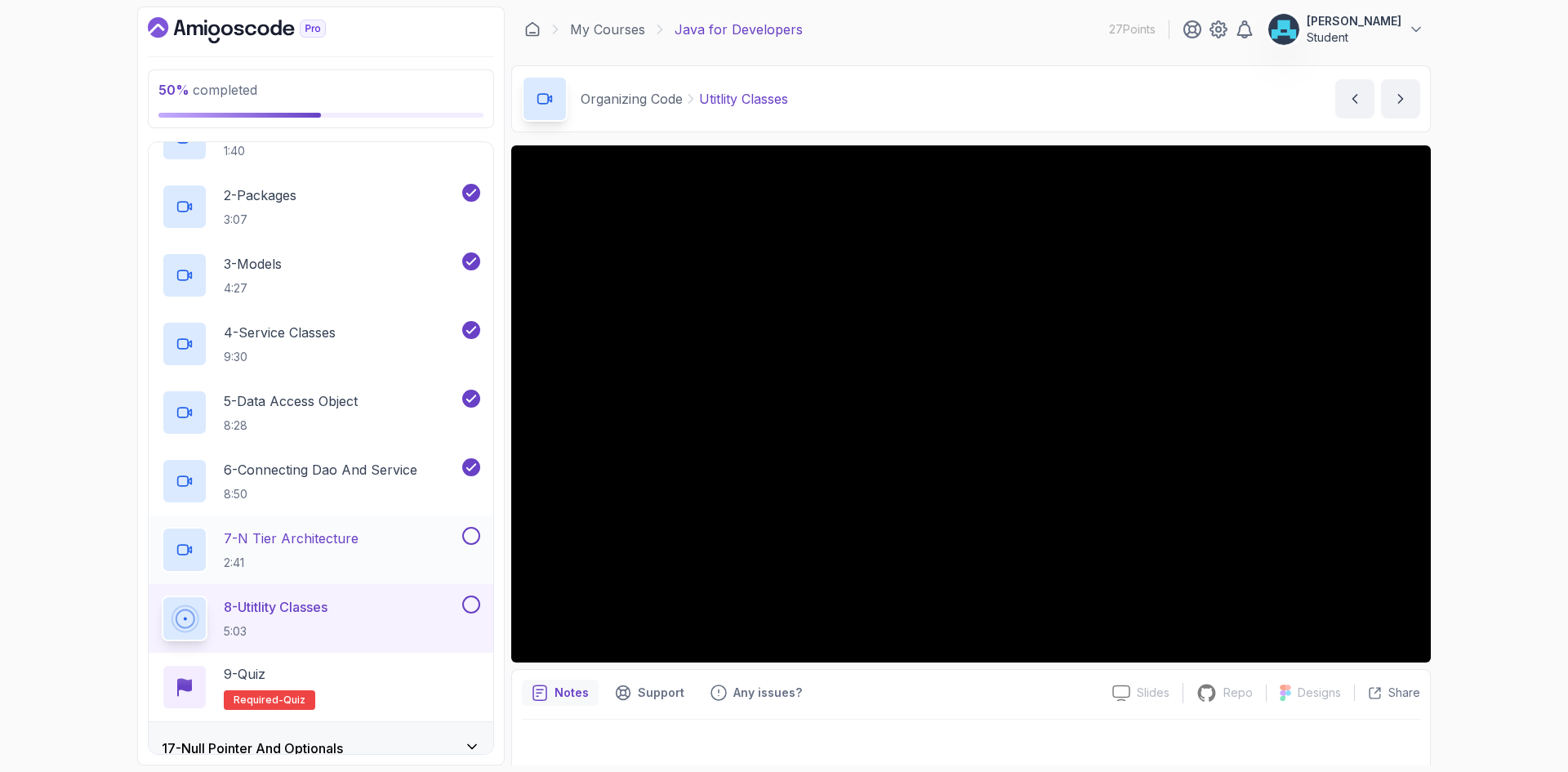
click at [469, 537] on button at bounding box center [471, 536] width 18 height 18
click at [1394, 102] on icon "next content" at bounding box center [1400, 98] width 16 height 16
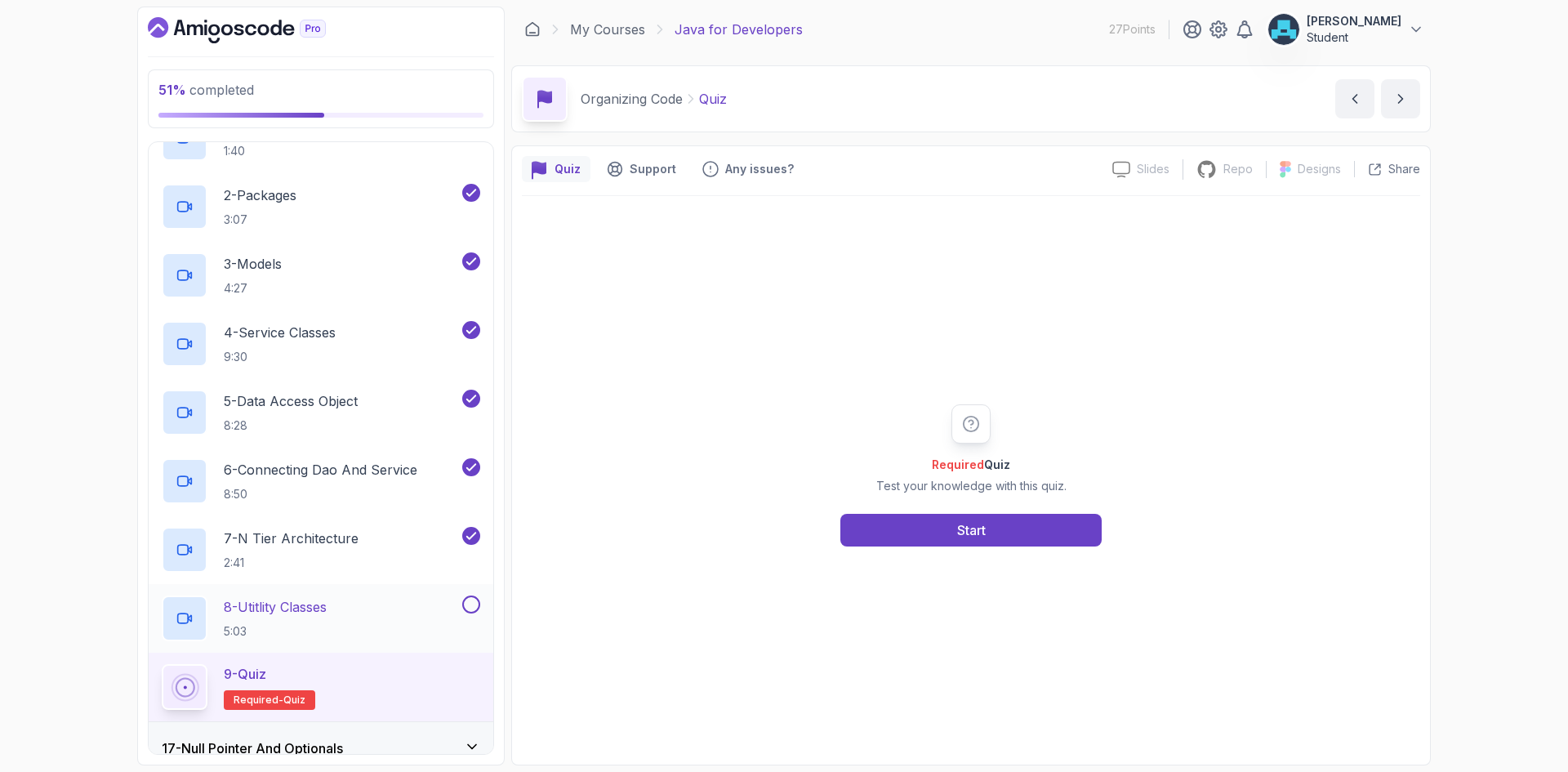
click at [477, 605] on button at bounding box center [471, 604] width 18 height 18
click at [966, 539] on div "Start" at bounding box center [971, 530] width 29 height 20
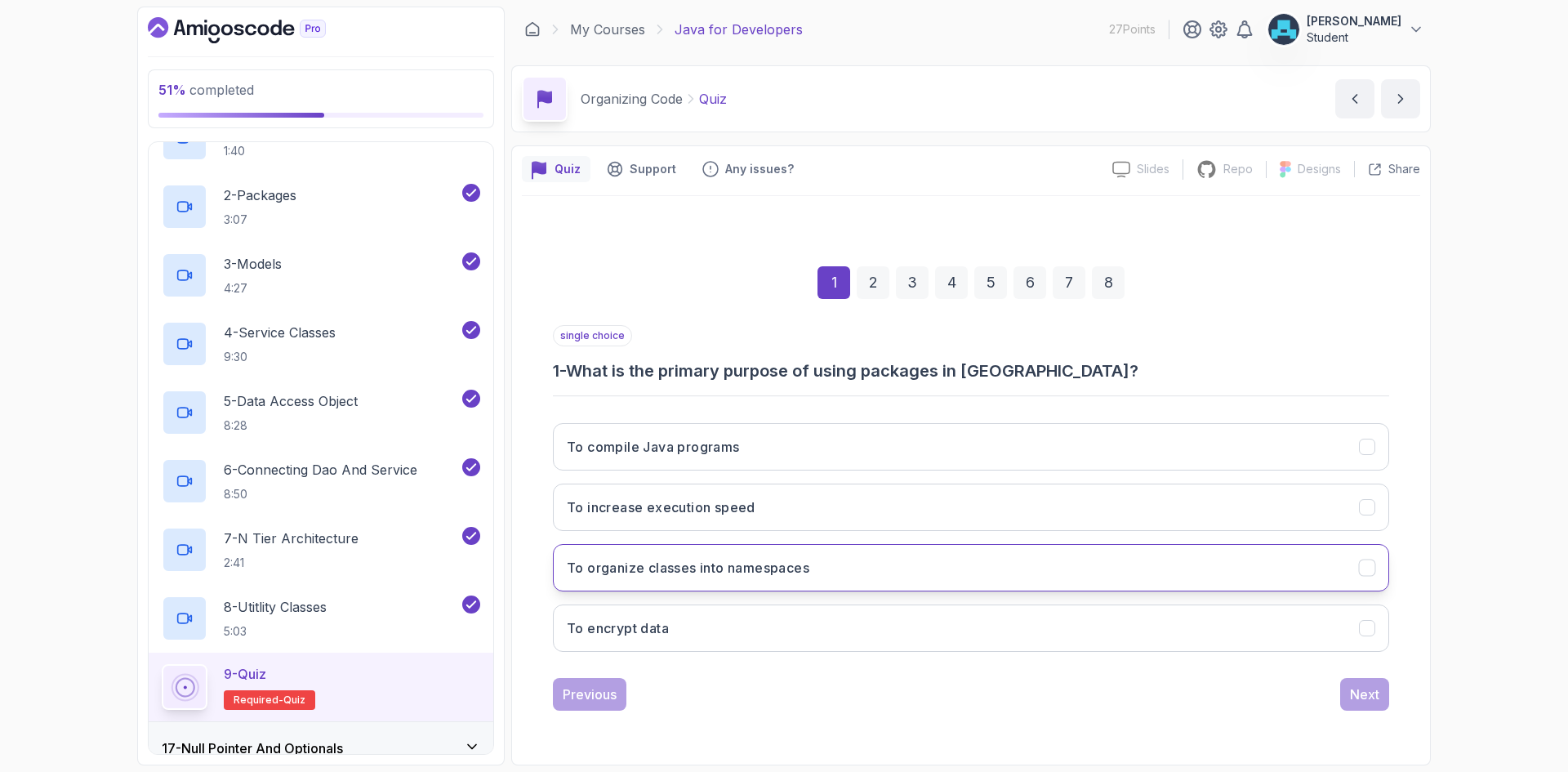
click at [731, 568] on h3 "To organize classes into namespaces" at bounding box center [687, 567] width 242 height 20
click at [1368, 694] on div "Next" at bounding box center [1364, 694] width 29 height 20
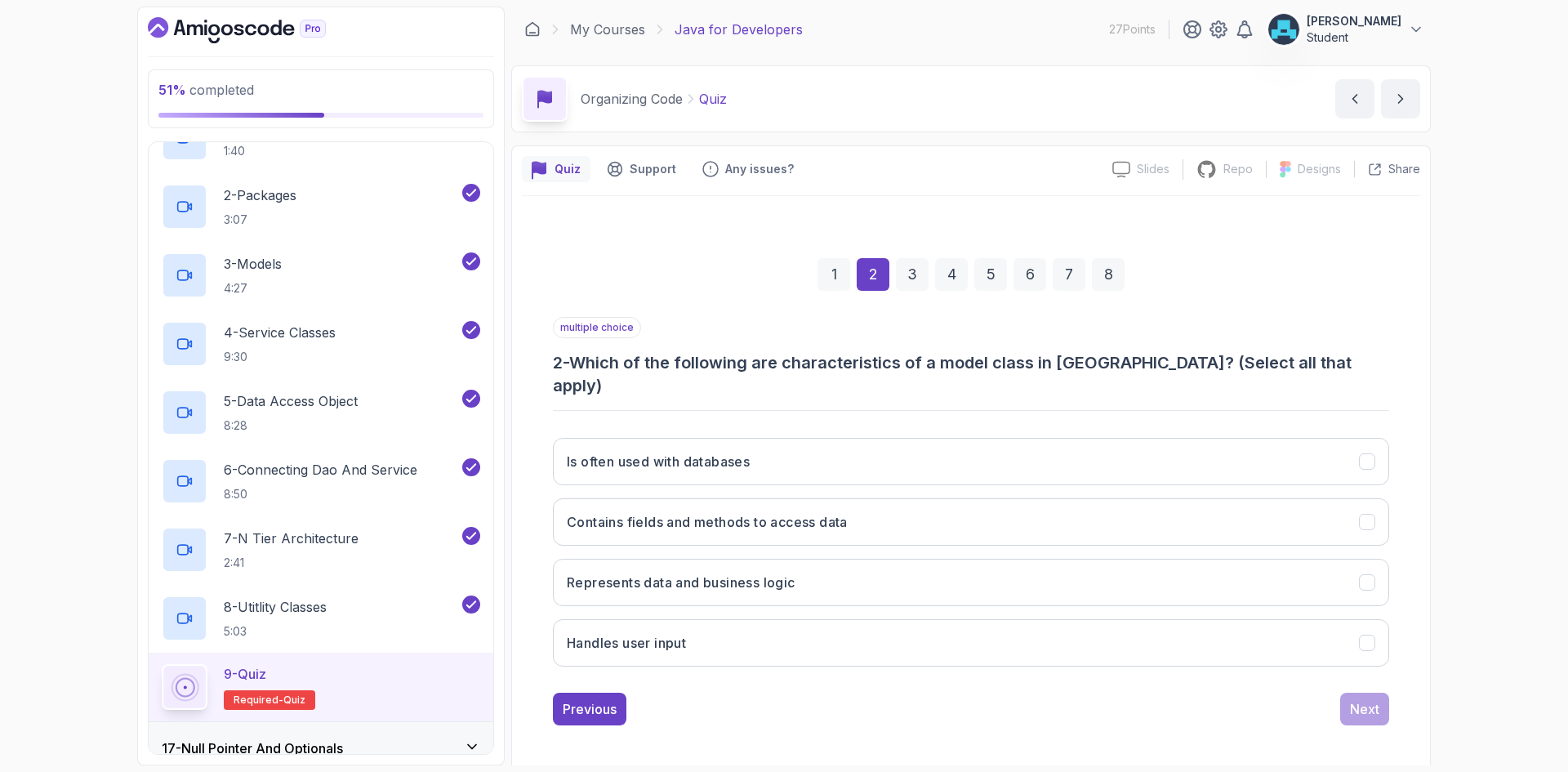
click at [851, 369] on h3 "2 - Which of the following are characteristics of a model class in [GEOGRAPHIC_…" at bounding box center [971, 373] width 836 height 46
click at [856, 372] on h3 "2 - Which of the following are characteristics of a model class in [GEOGRAPHIC_…" at bounding box center [971, 373] width 836 height 46
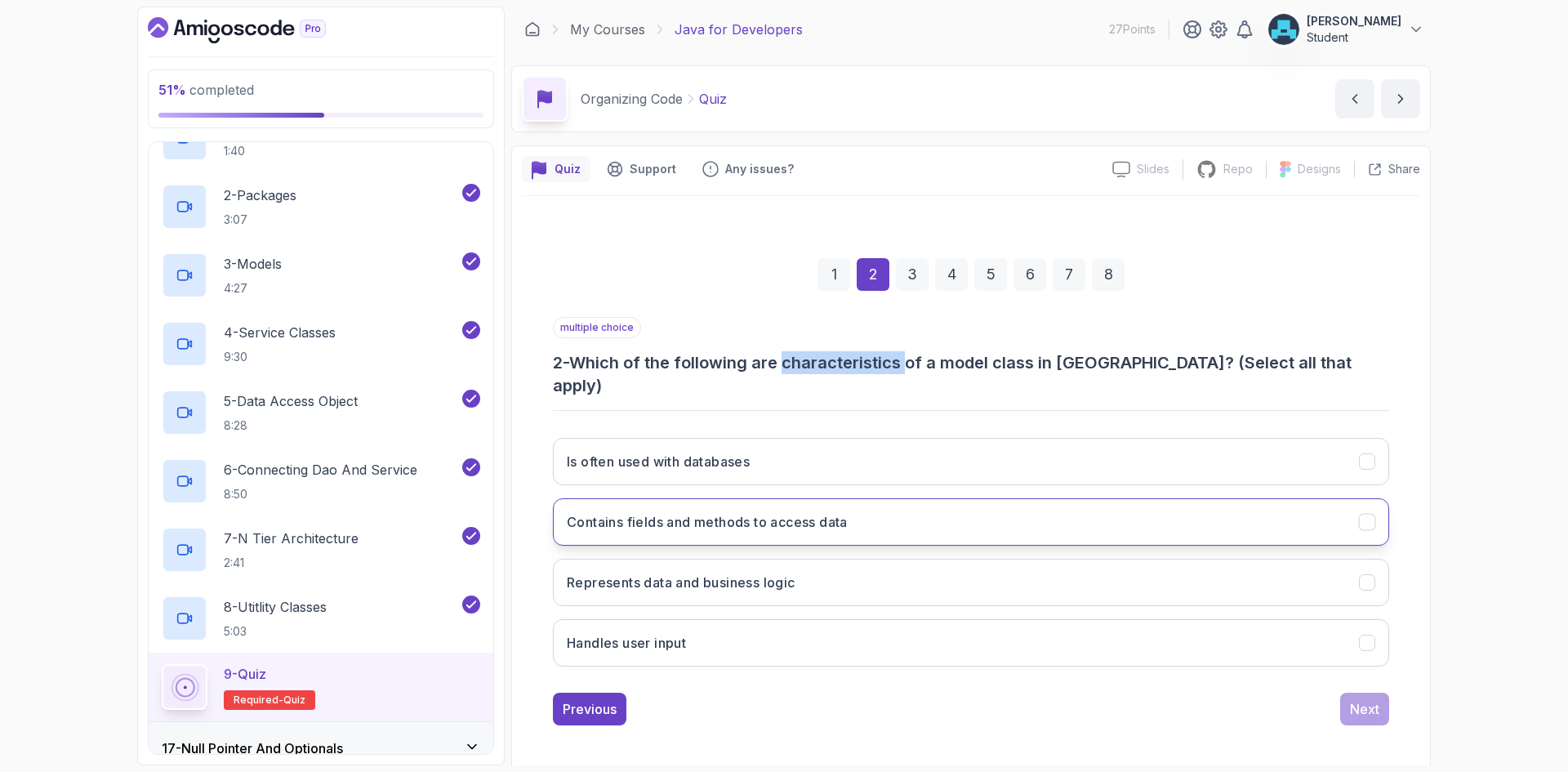
click at [675, 499] on button "Contains fields and methods to access data" at bounding box center [971, 522] width 836 height 47
click at [1358, 699] on div "Next" at bounding box center [1364, 709] width 29 height 20
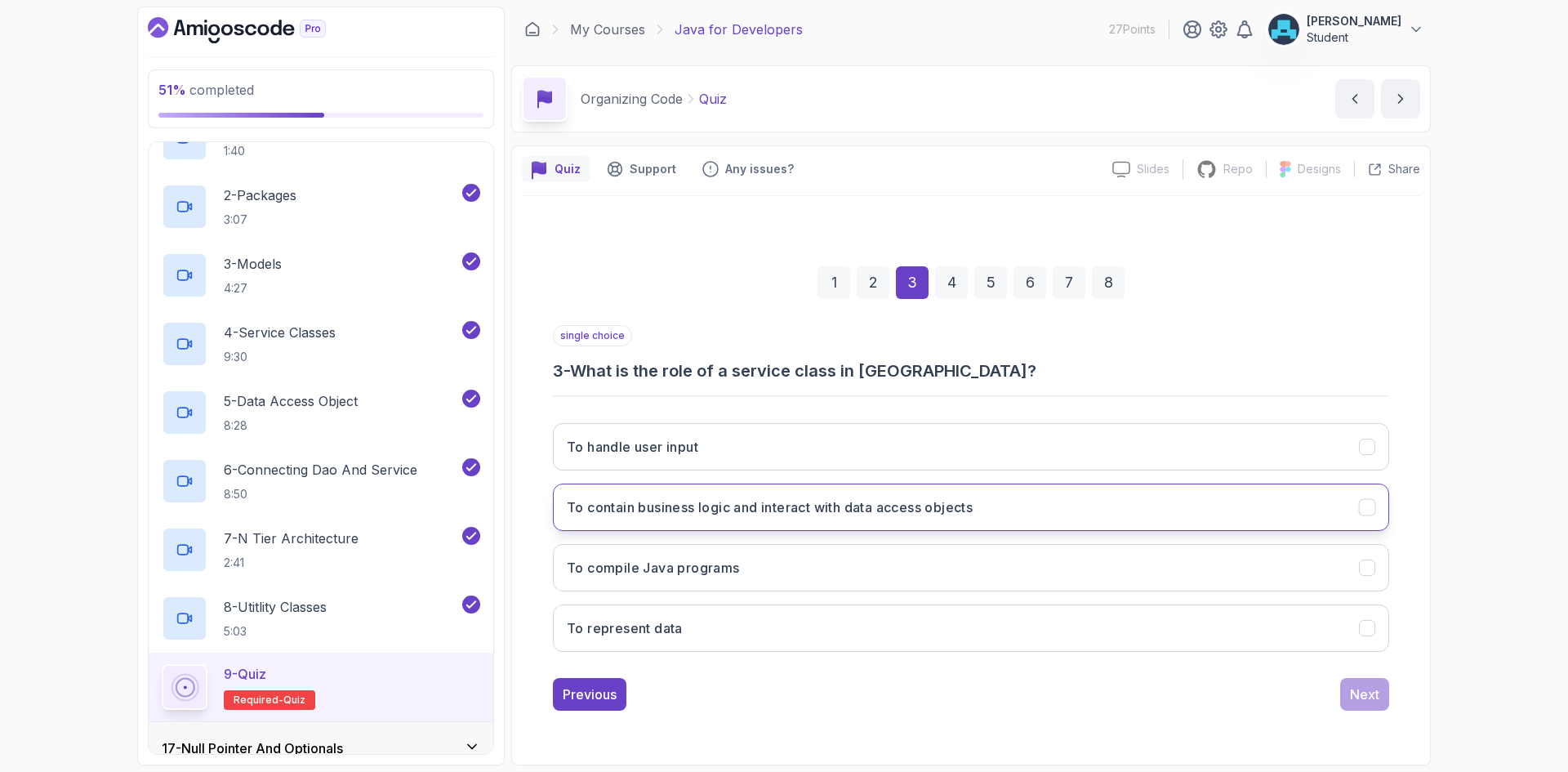
click at [834, 508] on h3 "To contain business logic and interact with data access objects" at bounding box center [769, 508] width 406 height 20
click at [1356, 689] on div "Next" at bounding box center [1364, 694] width 29 height 20
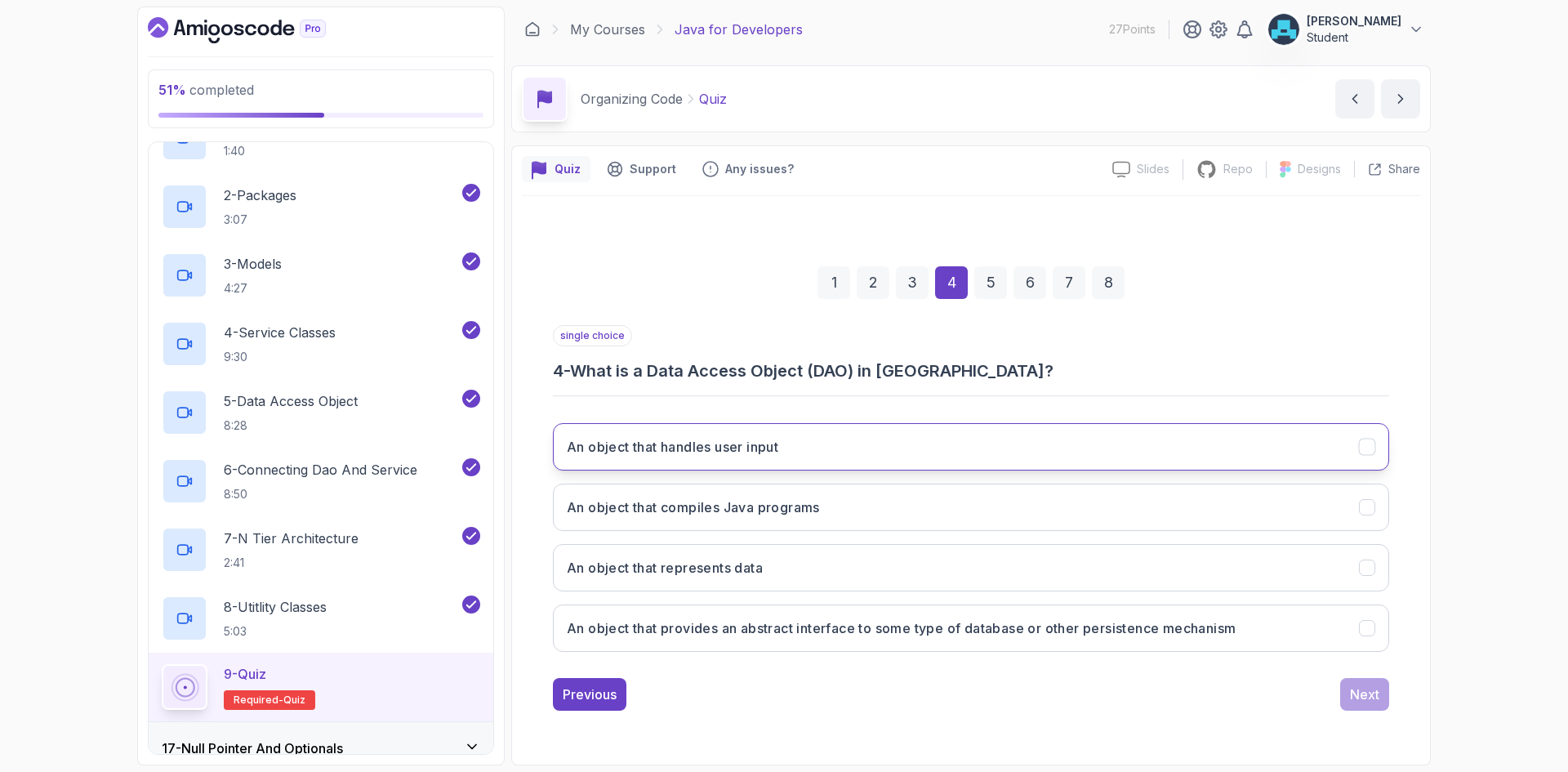
click at [805, 453] on button "An object that handles user input" at bounding box center [971, 446] width 836 height 47
click at [807, 686] on div "Previous Next" at bounding box center [971, 694] width 836 height 33
click at [1383, 702] on button "Next" at bounding box center [1364, 694] width 49 height 33
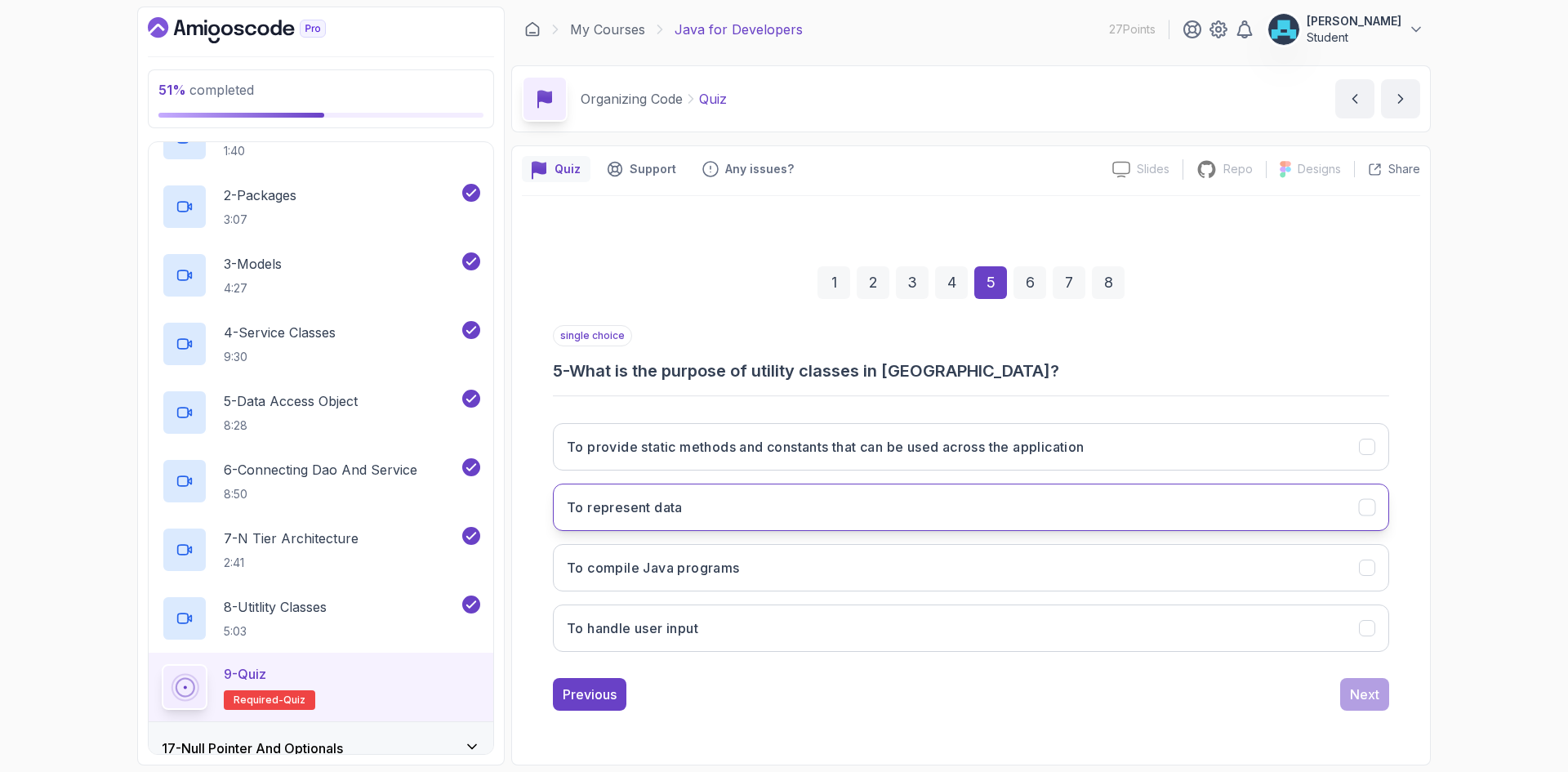
drag, startPoint x: 902, startPoint y: 442, endPoint x: 1079, endPoint y: 507, distance: 188.6
click at [903, 443] on h3 "To provide static methods and constants that can be used across the application" at bounding box center [826, 447] width 518 height 20
click at [1354, 682] on button "Next" at bounding box center [1364, 694] width 49 height 33
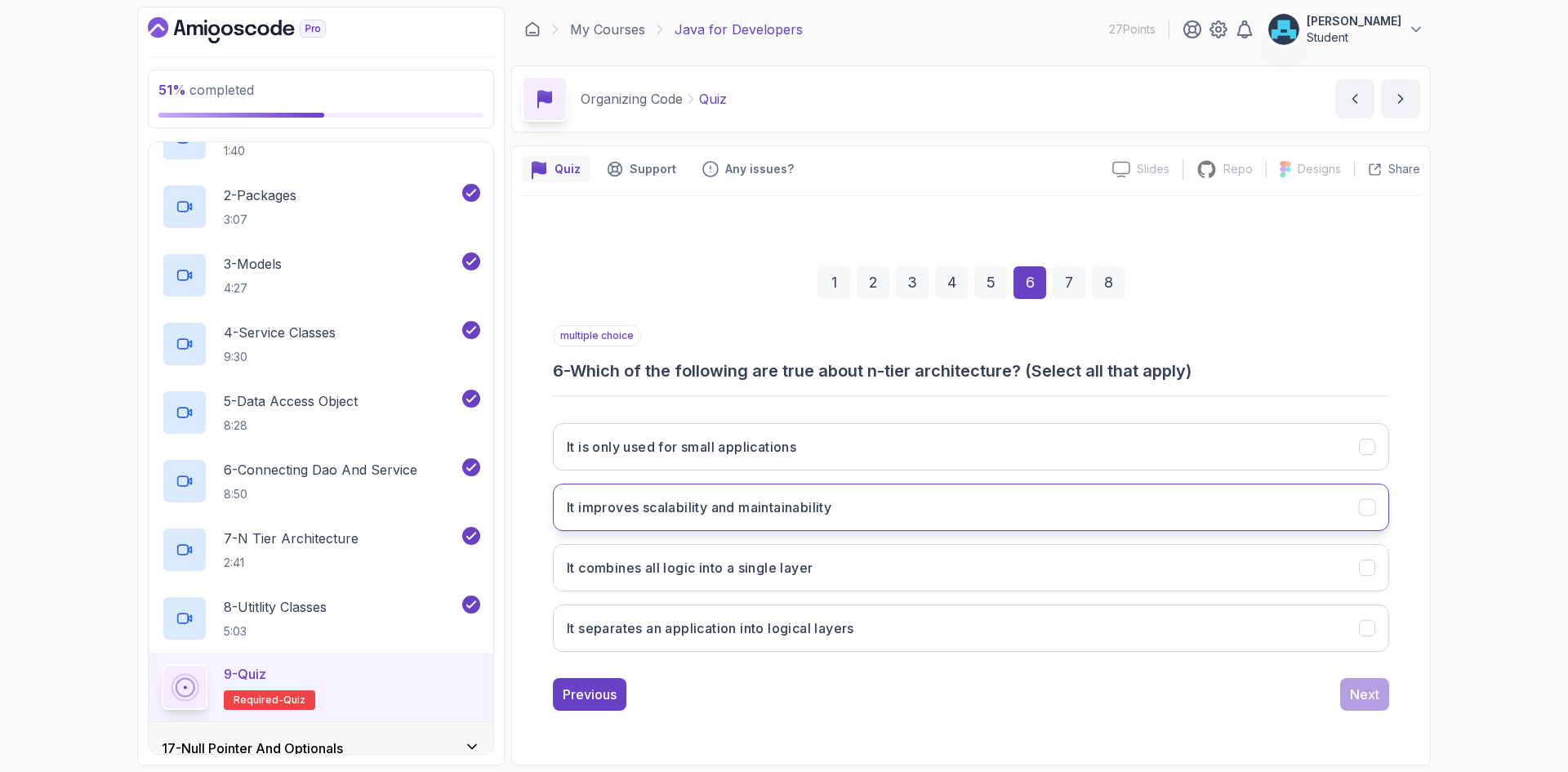
click at [930, 512] on button "It improves scalability and maintainability" at bounding box center [971, 507] width 836 height 47
click at [1371, 698] on div "Next" at bounding box center [1364, 694] width 29 height 20
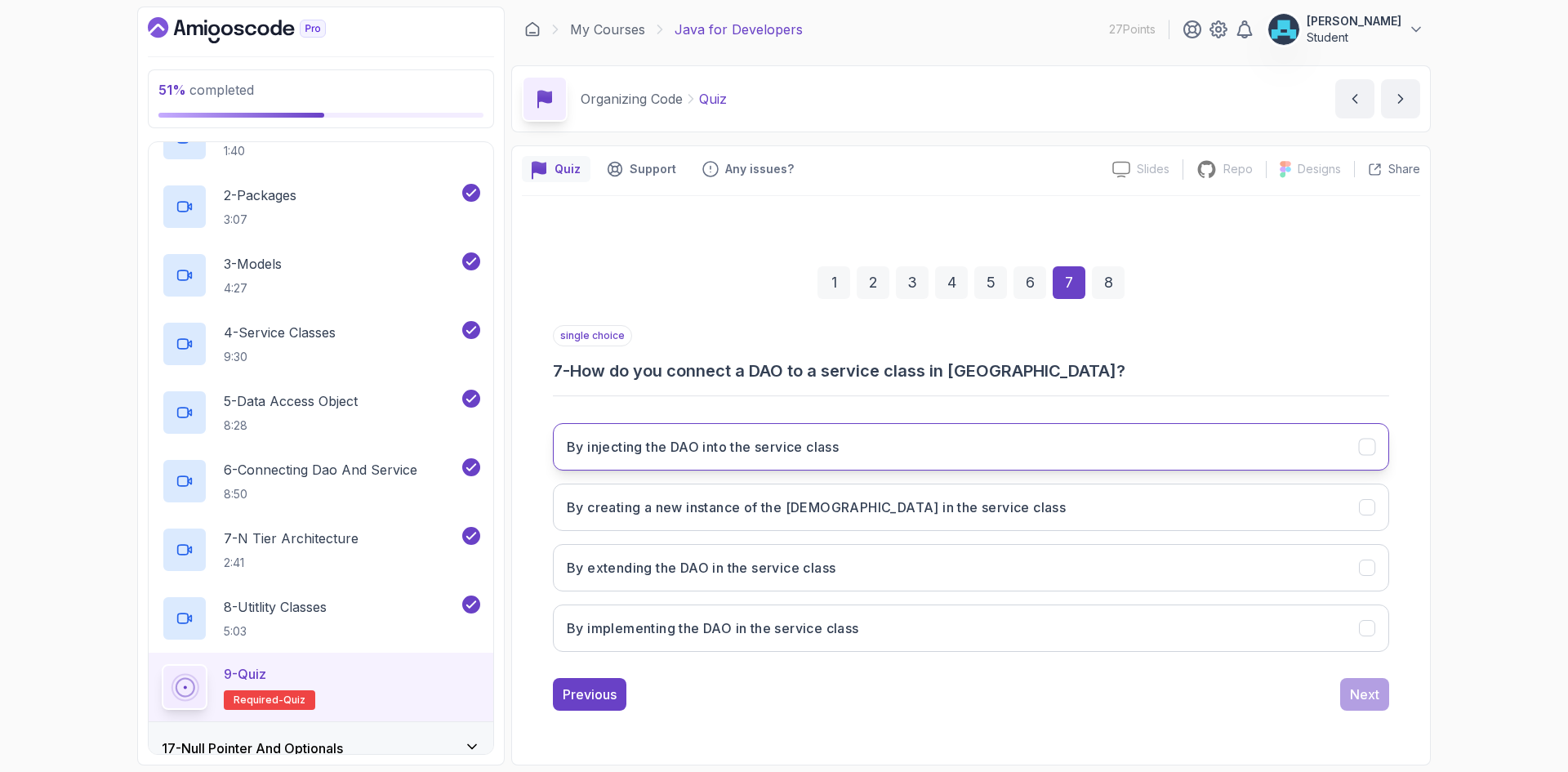
click at [837, 457] on button "By injecting the DAO into the service class" at bounding box center [971, 446] width 836 height 47
click at [822, 699] on div "Previous Next" at bounding box center [971, 694] width 836 height 33
click at [1372, 686] on div "Next" at bounding box center [1364, 694] width 29 height 20
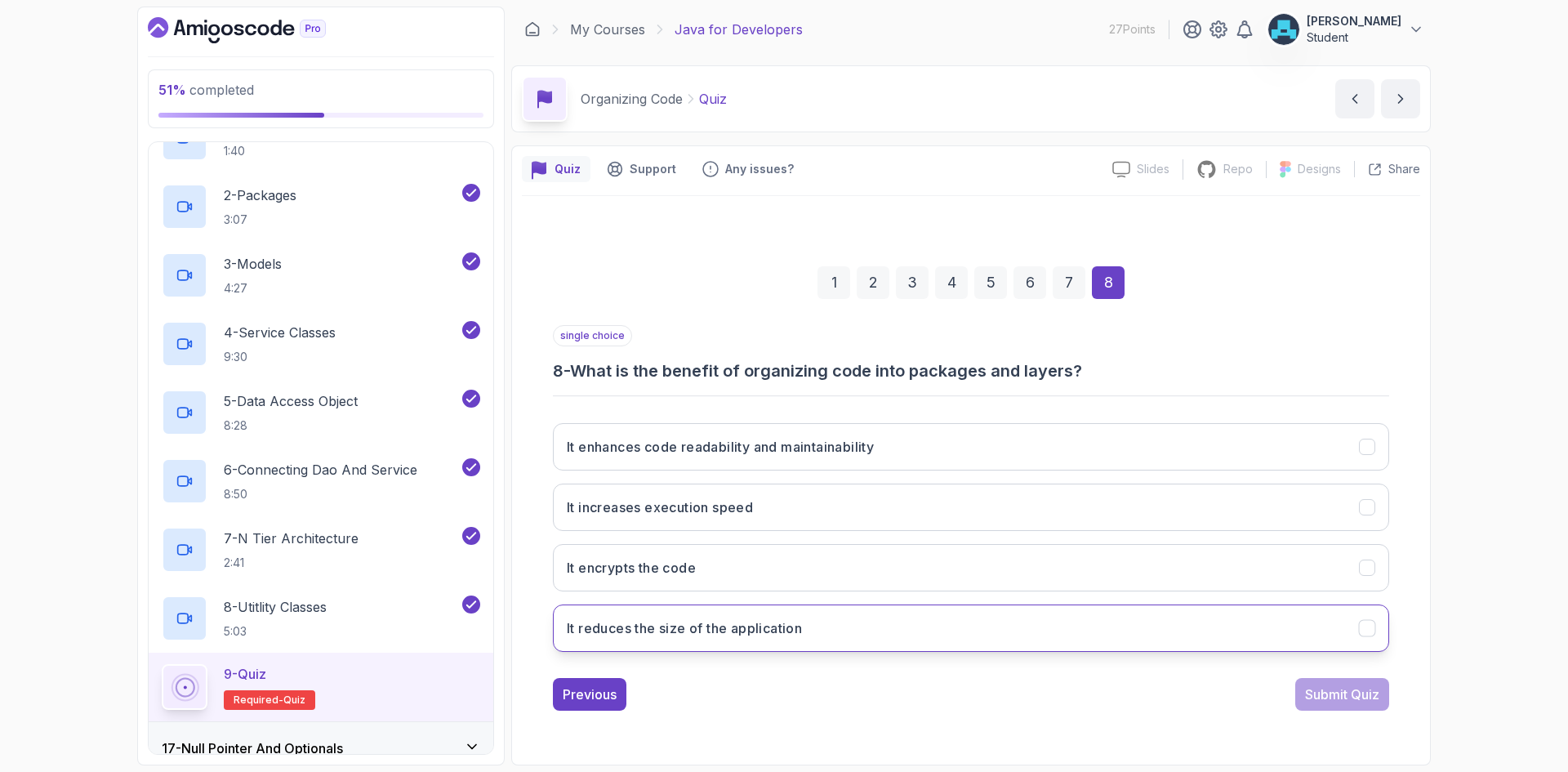
click at [939, 608] on button "It reduces the size of the application" at bounding box center [971, 627] width 836 height 47
click at [1335, 684] on div "Submit Quiz" at bounding box center [1342, 694] width 74 height 20
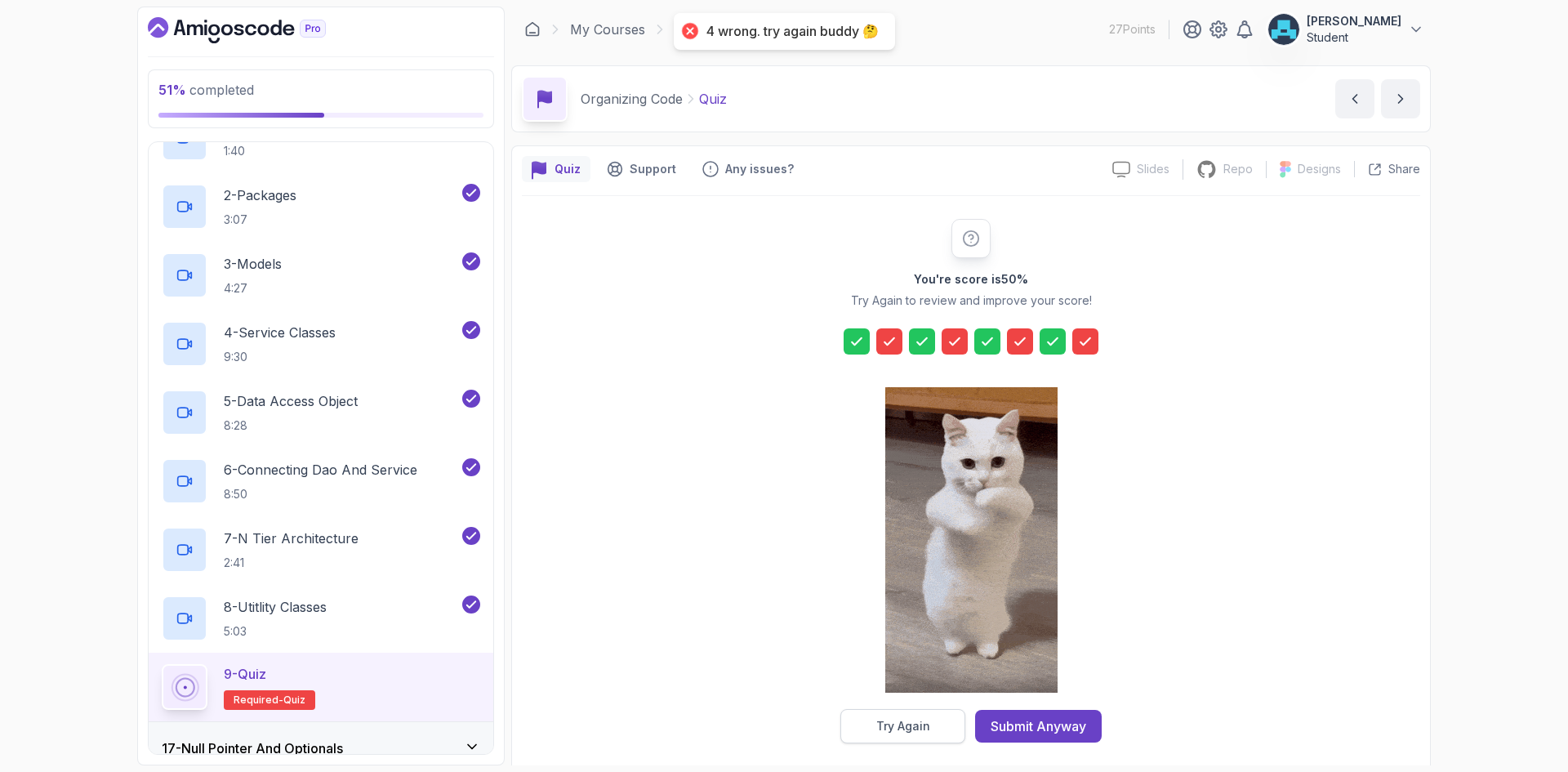
click at [932, 726] on button "Try Again" at bounding box center [903, 726] width 125 height 34
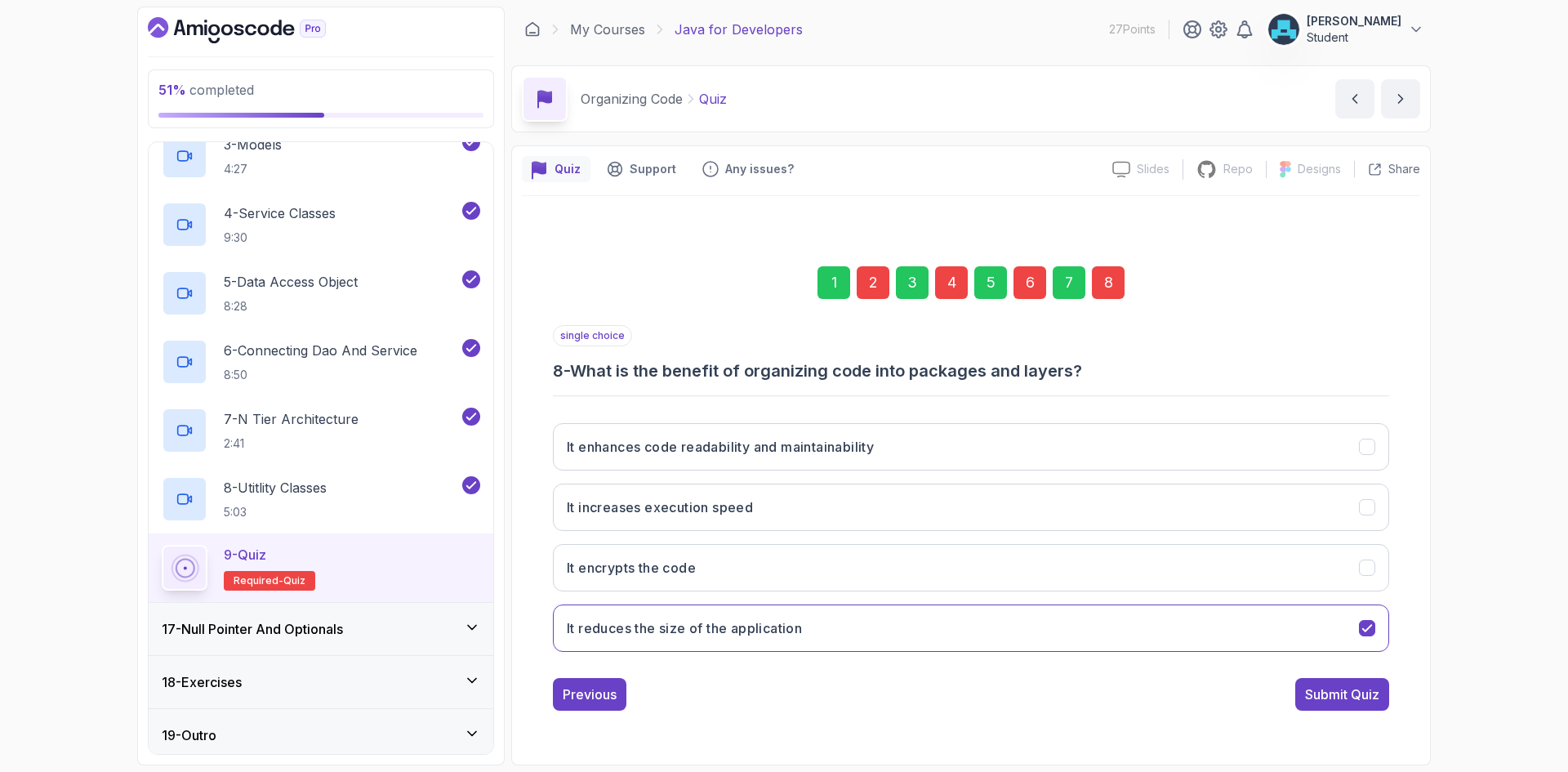
scroll to position [1013, 0]
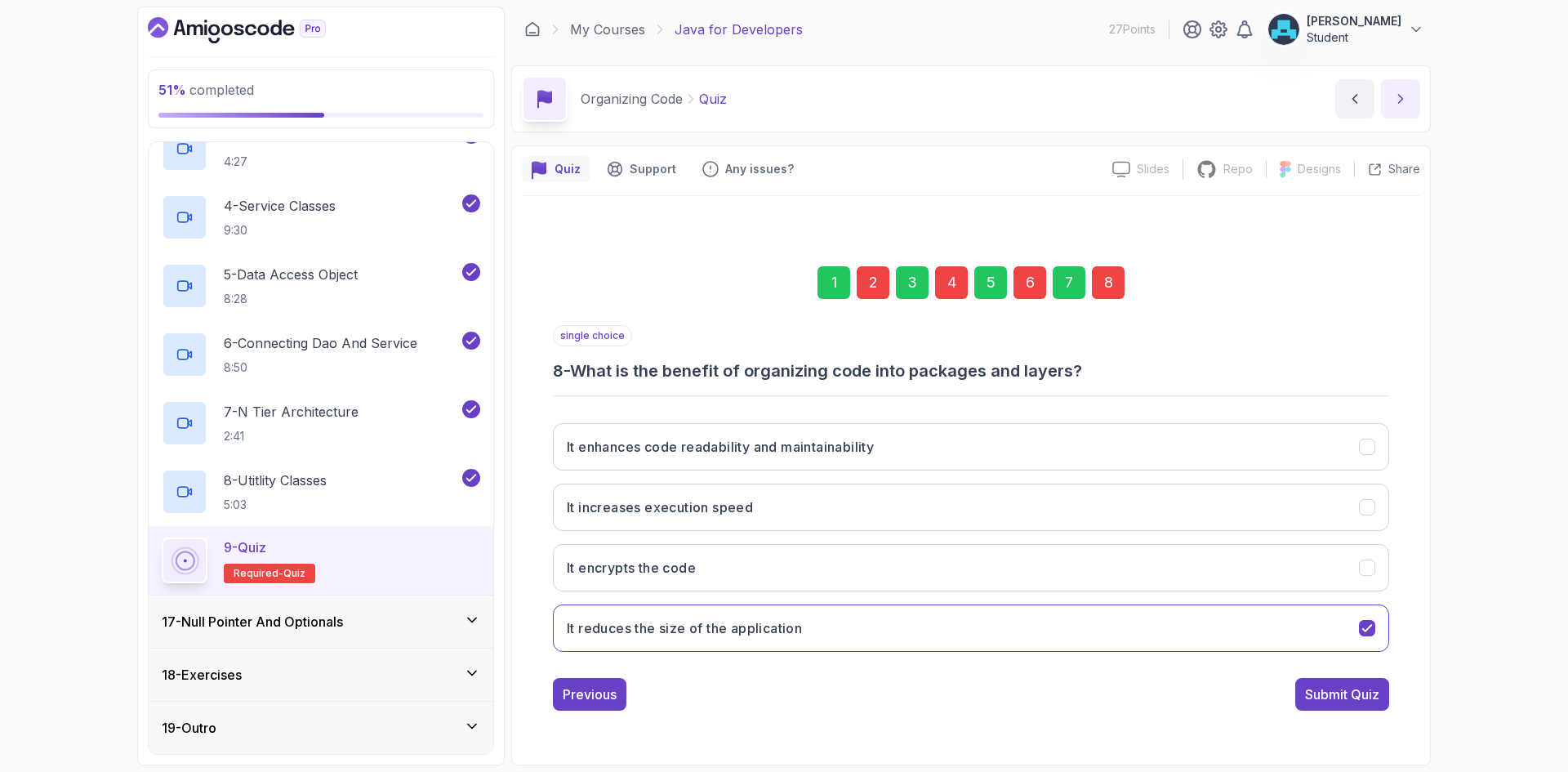
click at [1392, 99] on icon "next content" at bounding box center [1400, 98] width 16 height 16
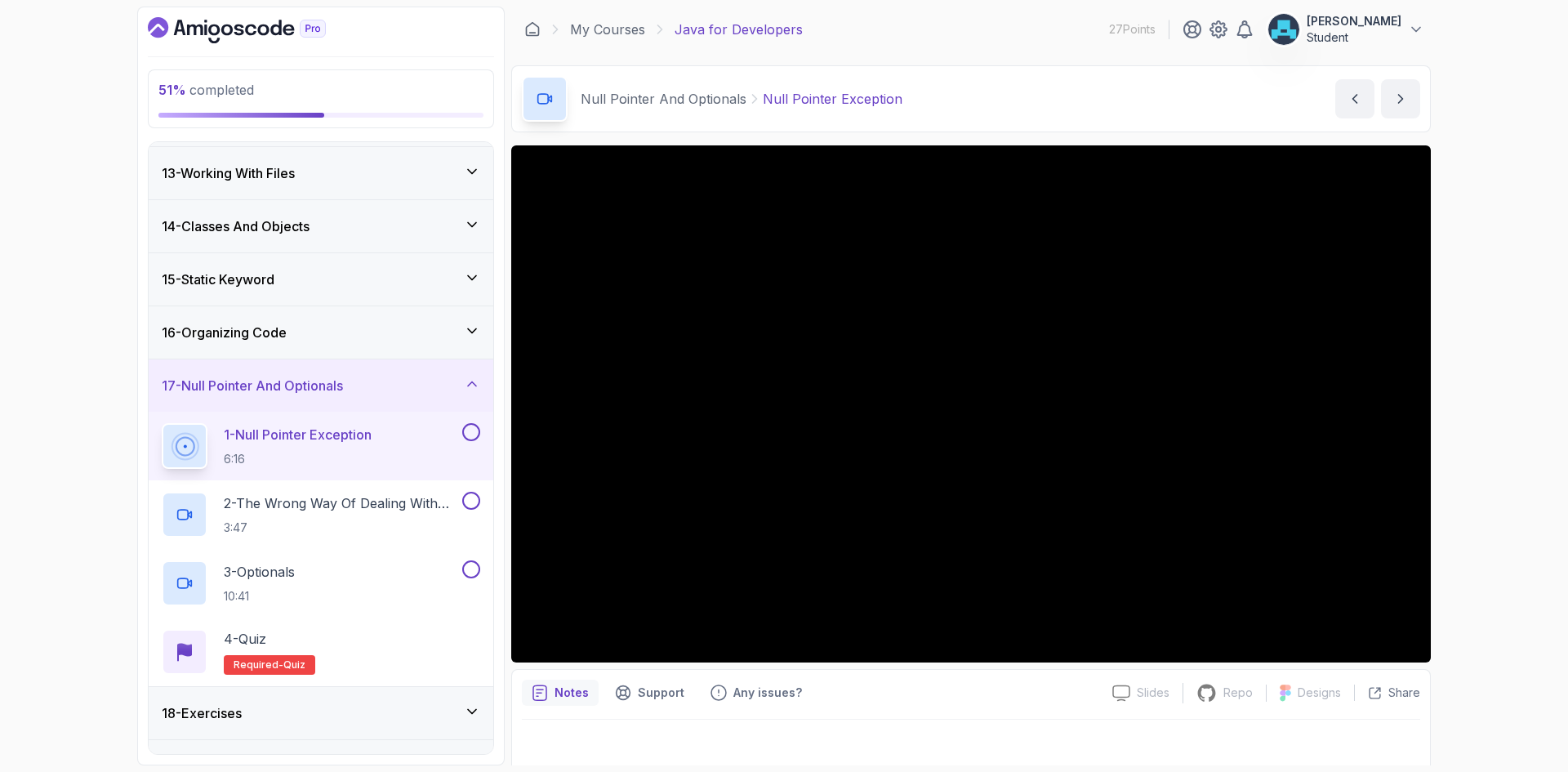
scroll to position [670, 0]
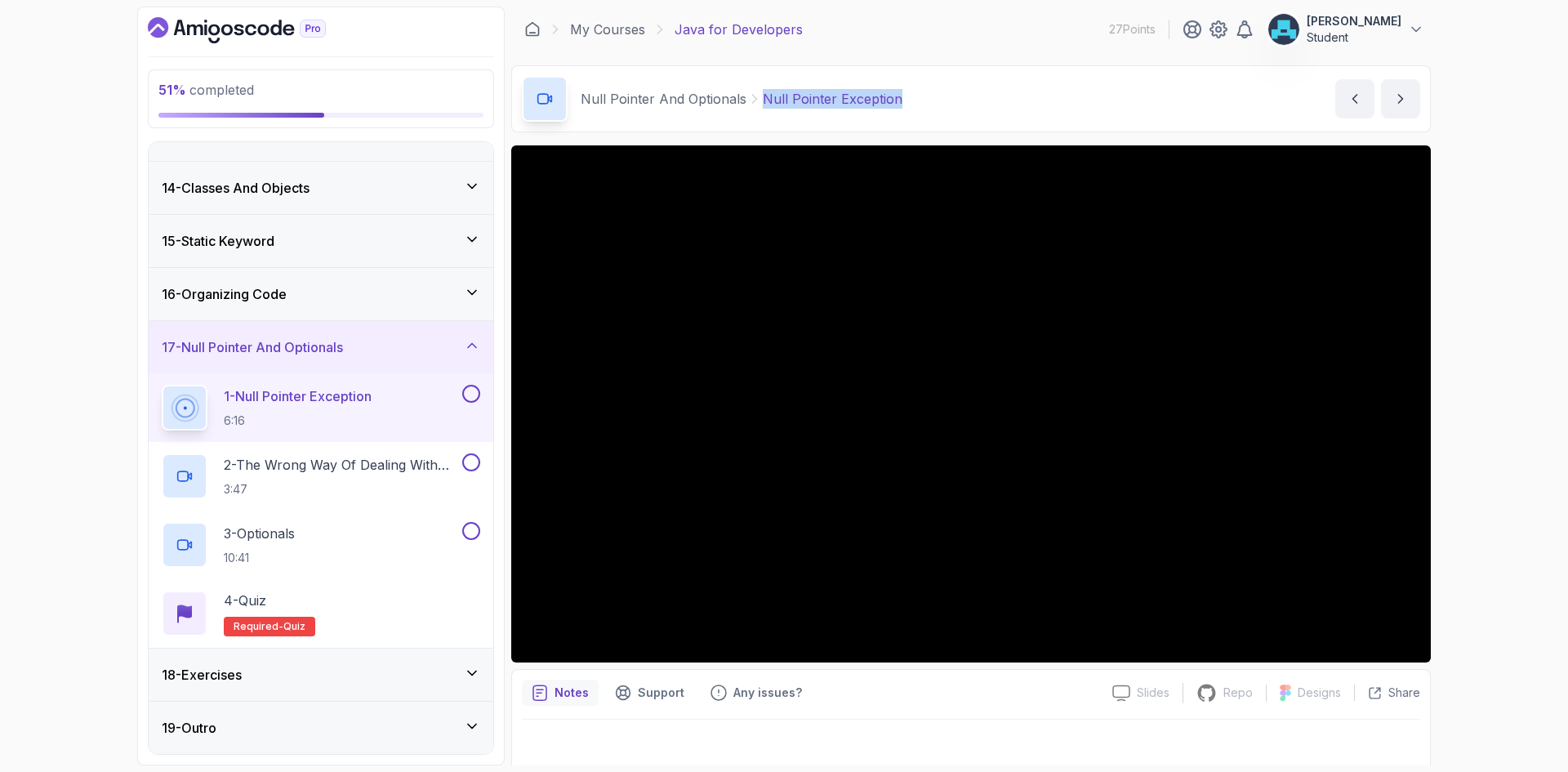
drag, startPoint x: 917, startPoint y: 99, endPoint x: 763, endPoint y: 108, distance: 154.3
click at [763, 108] on div "Null Pointer And Optionals Null Pointer Exception Null Pointer Exception by [PE…" at bounding box center [970, 98] width 919 height 67
copy p "Null Pointer Exception"
click at [1402, 98] on icon "next content" at bounding box center [1401, 98] width 4 height 8
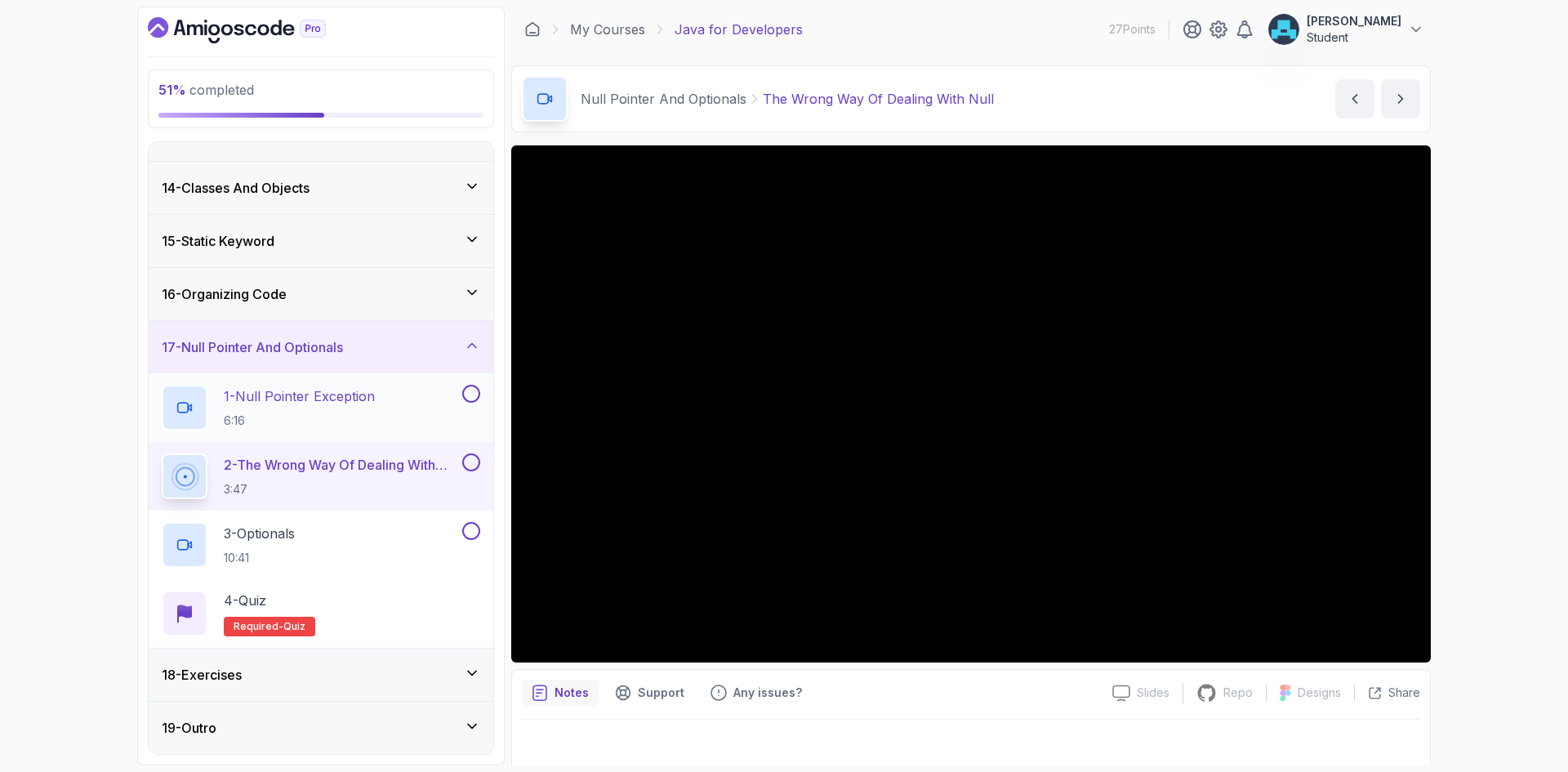
click at [474, 388] on button at bounding box center [471, 394] width 18 height 18
click at [470, 463] on button at bounding box center [471, 462] width 18 height 18
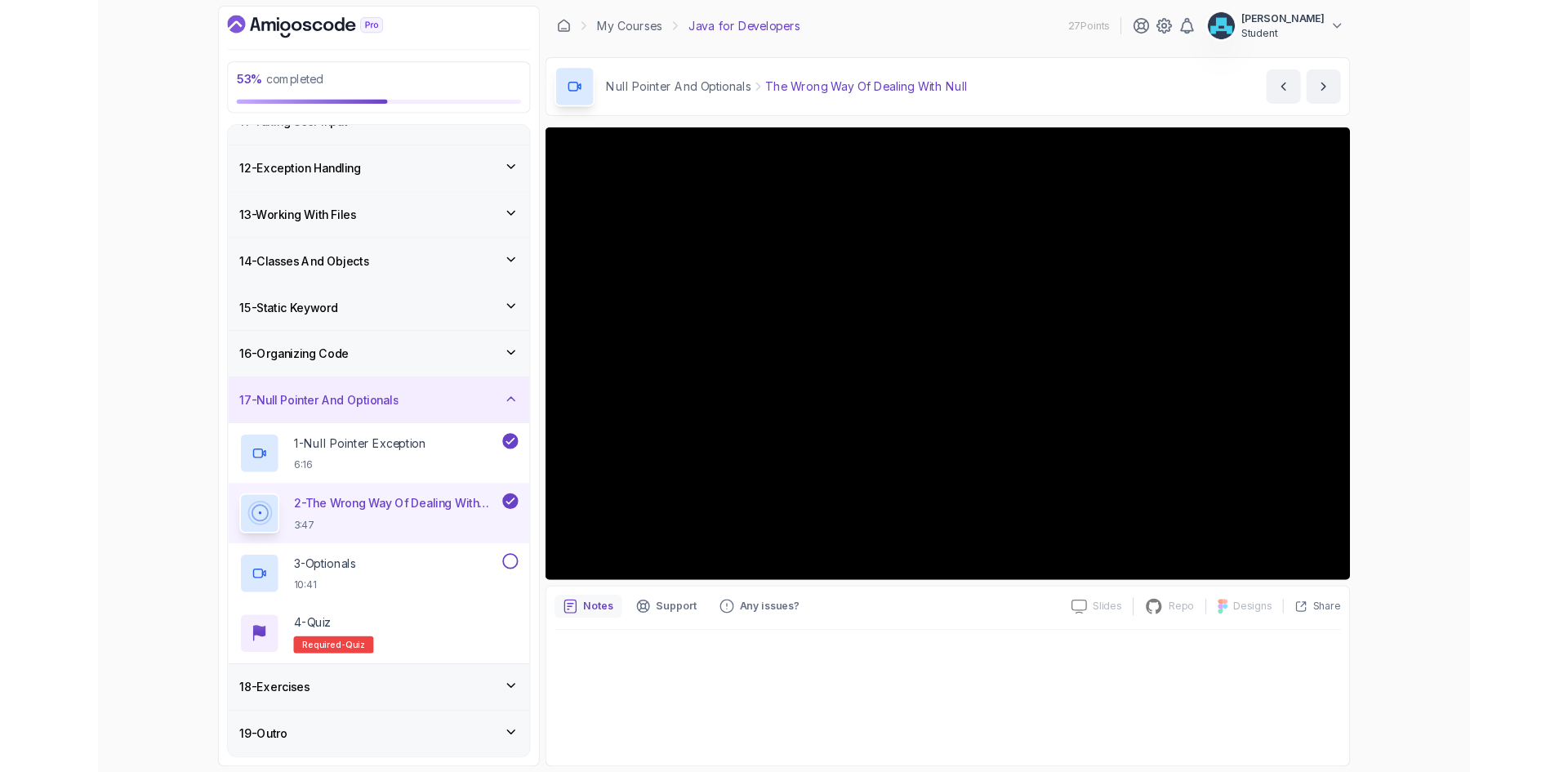
scroll to position [670, 0]
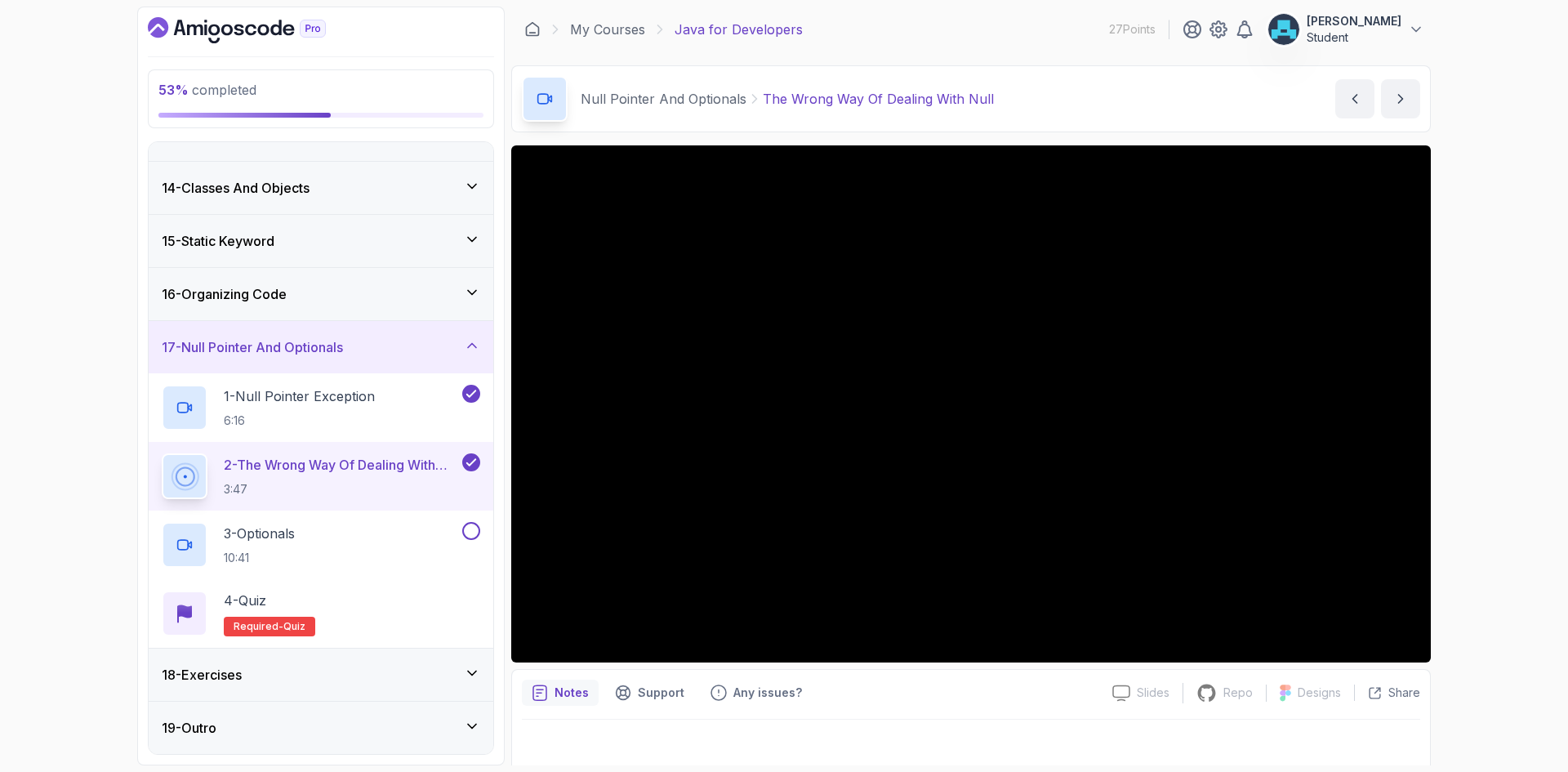
click at [876, 6] on div "My Courses Java for Developers 27 Points [PERSON_NAME]" at bounding box center [970, 29] width 919 height 46
